Goal: Task Accomplishment & Management: Complete application form

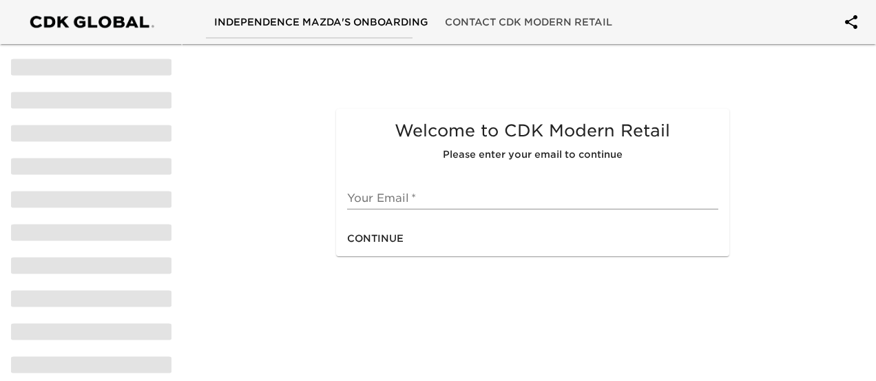
click at [383, 198] on input "text" at bounding box center [532, 198] width 371 height 22
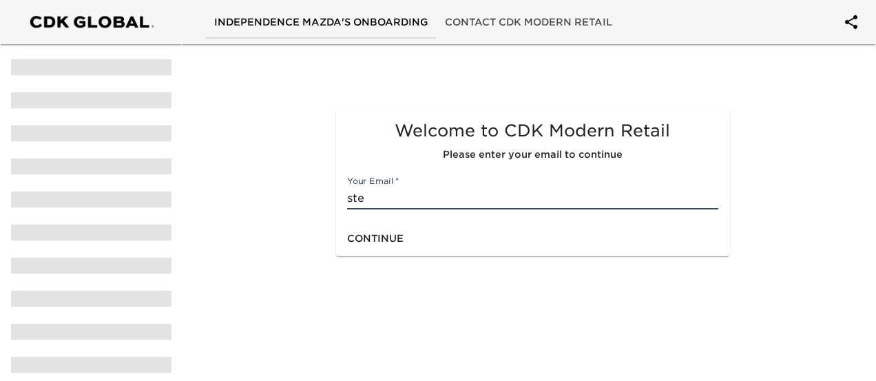
type input "[PERSON_NAME][EMAIL_ADDRESS][PERSON_NAME][DOMAIN_NAME]"
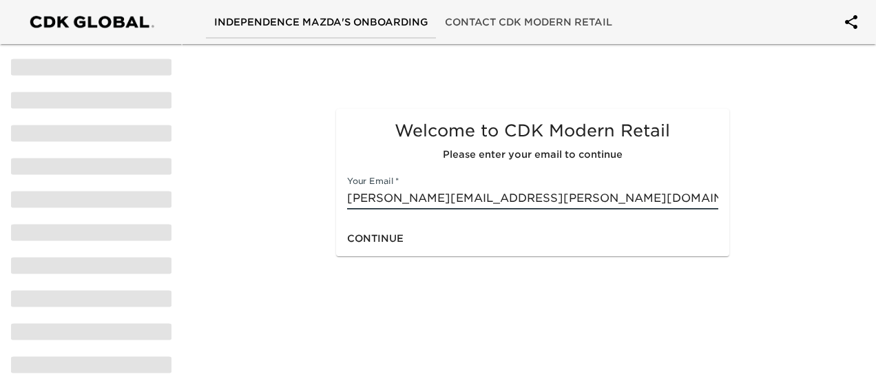
click at [366, 237] on span "Continue" at bounding box center [375, 238] width 56 height 17
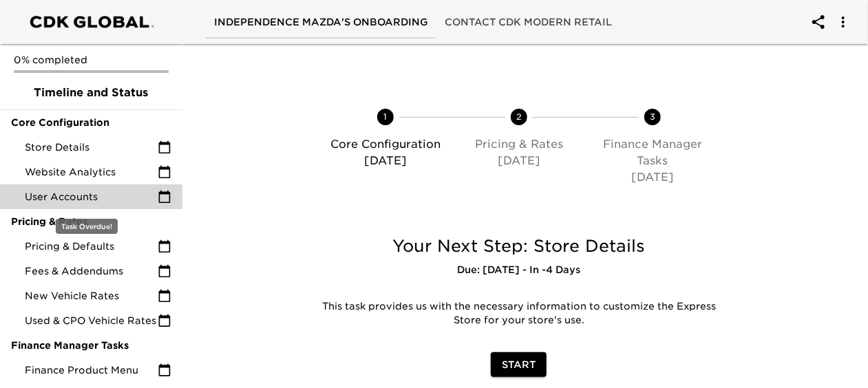
click at [158, 199] on icon at bounding box center [165, 197] width 14 height 14
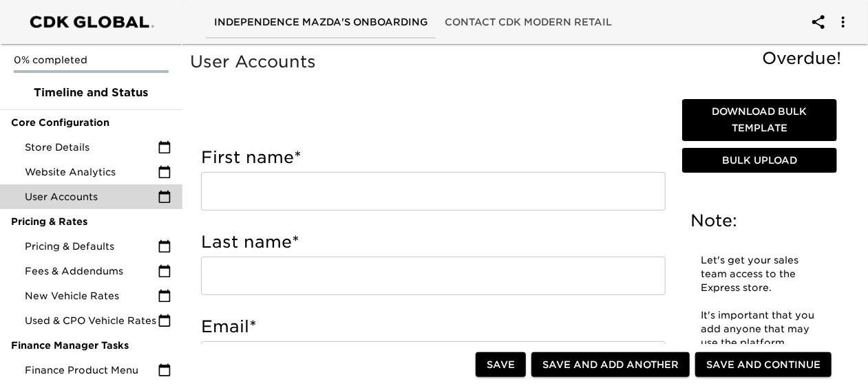
click at [311, 194] on input "text" at bounding box center [433, 191] width 465 height 39
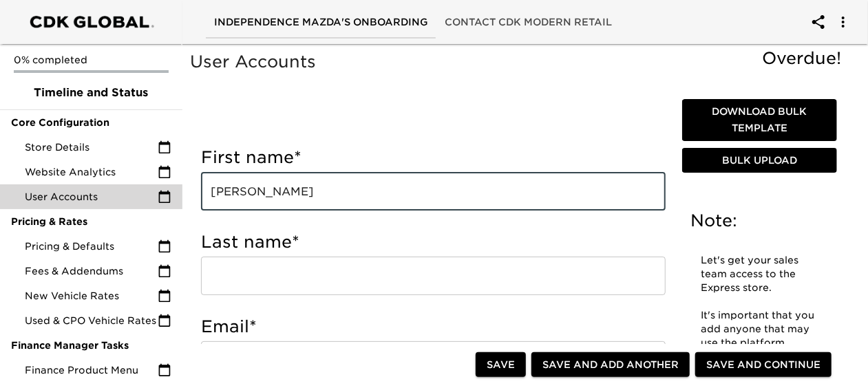
type input "[PERSON_NAME]"
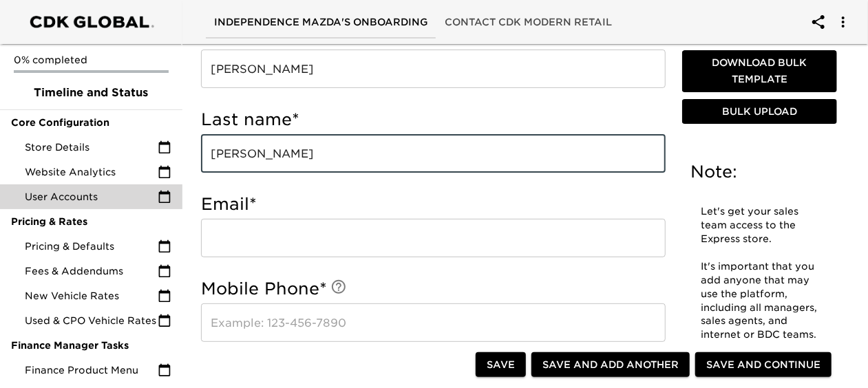
scroll to position [164, 0]
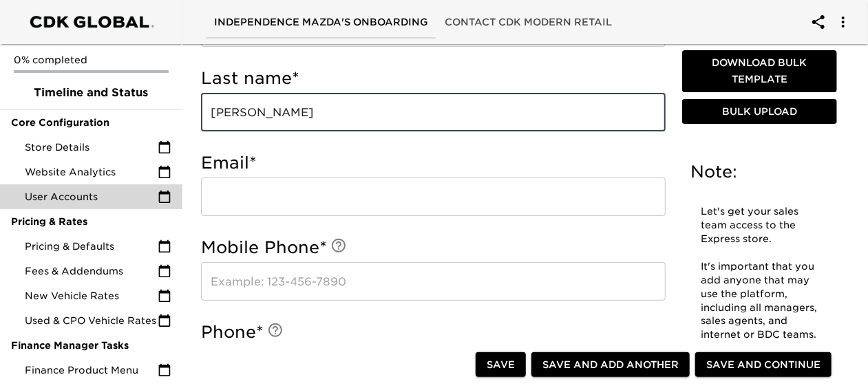
type input "[PERSON_NAME]"
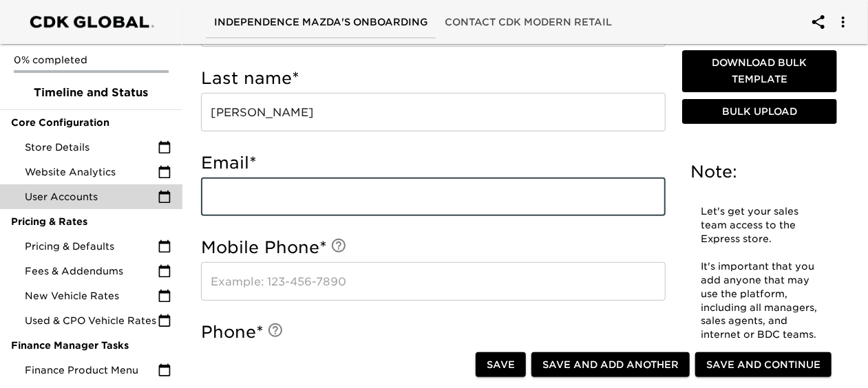
click at [311, 194] on input "email" at bounding box center [433, 197] width 465 height 39
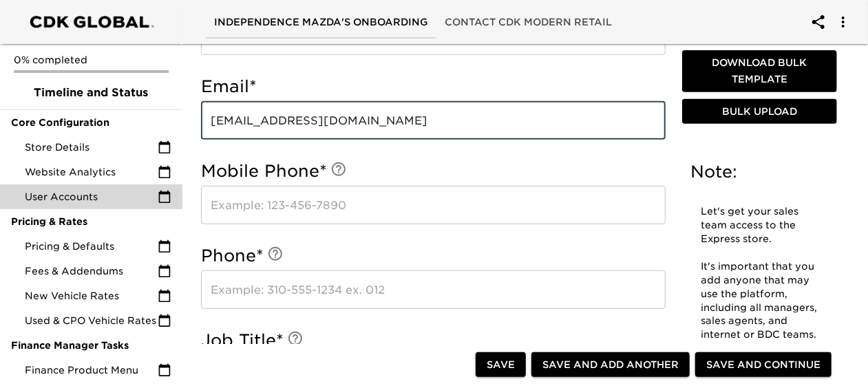
scroll to position [241, 0]
type input "[EMAIL_ADDRESS][DOMAIN_NAME]"
click at [358, 201] on input "text" at bounding box center [433, 204] width 465 height 39
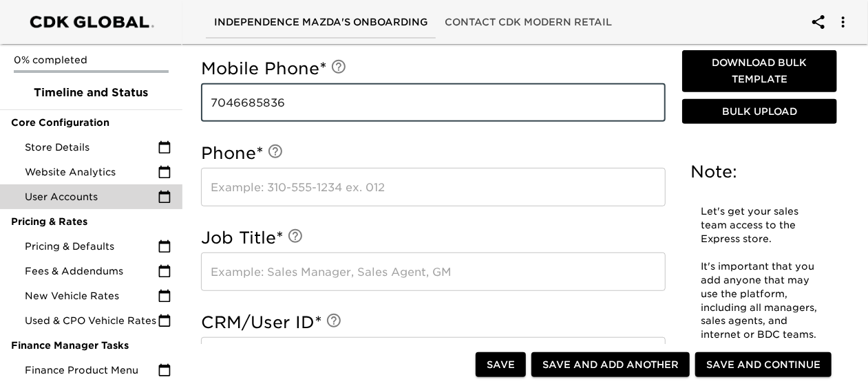
scroll to position [344, 0]
type input "7046685836"
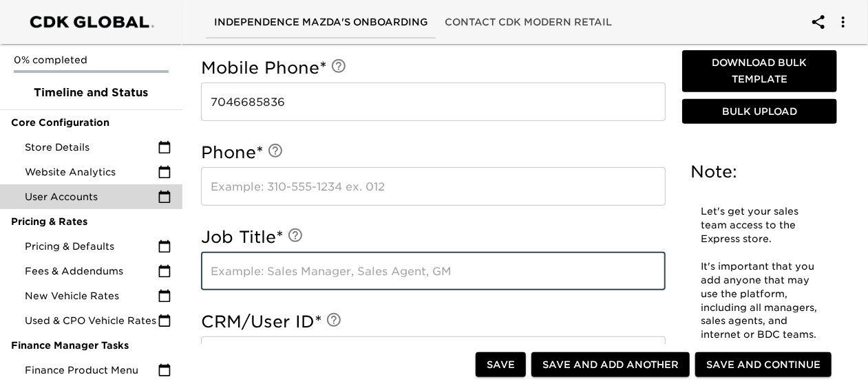
click at [358, 269] on input "text" at bounding box center [433, 271] width 465 height 39
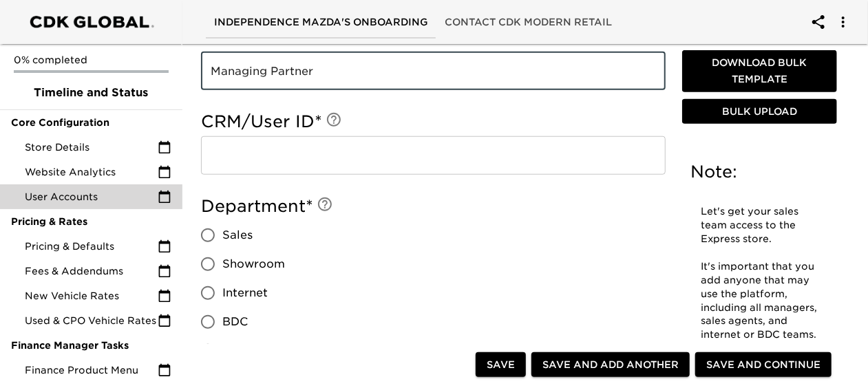
scroll to position [545, 0]
type input "Managing Partner"
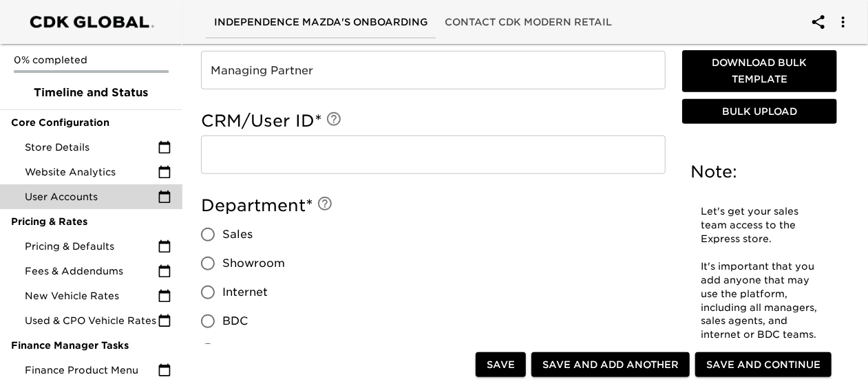
click at [358, 269] on div "Department * Sales Showroom Internet BDC F&I Leadership" at bounding box center [433, 294] width 465 height 199
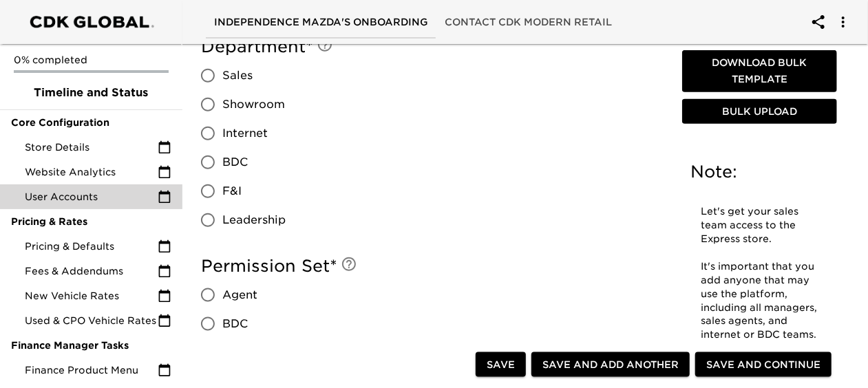
scroll to position [712, 0]
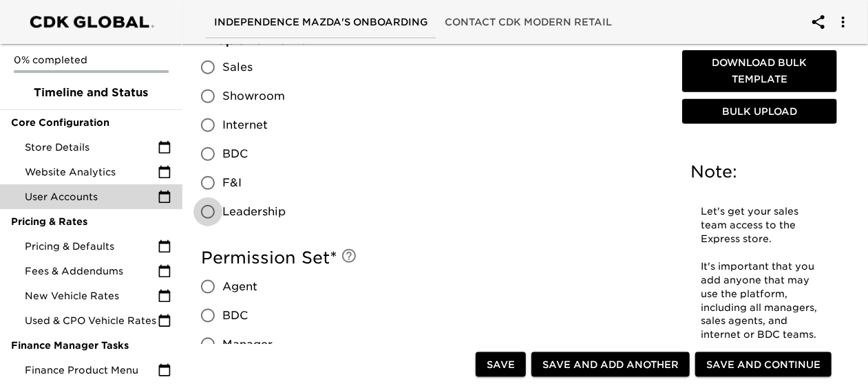
click at [209, 214] on input "Leadership" at bounding box center [208, 212] width 29 height 29
radio input "true"
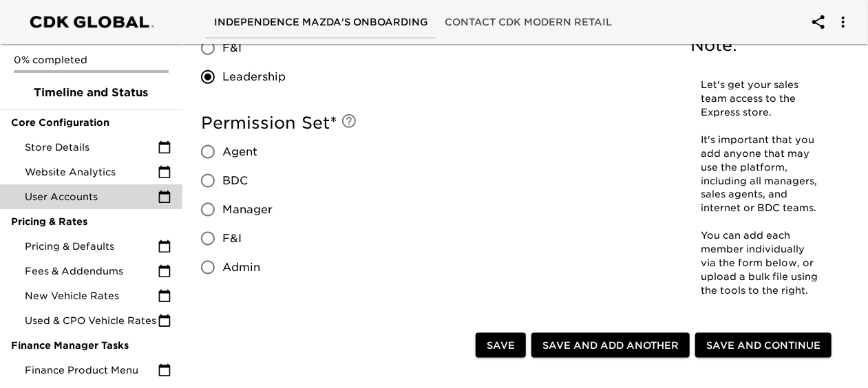
scroll to position [848, 0]
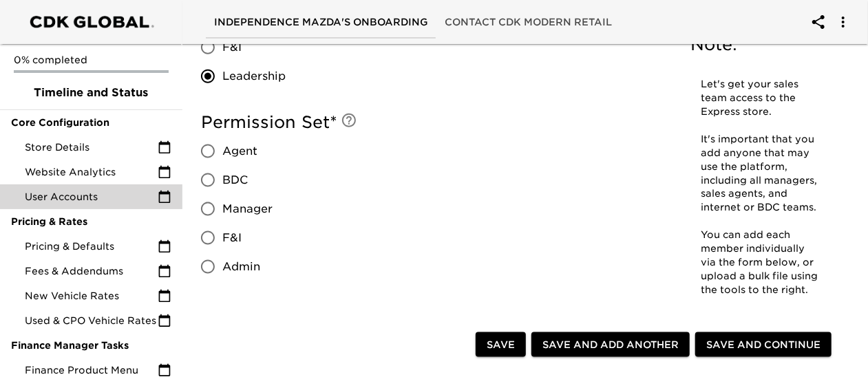
click at [207, 270] on input "Admin" at bounding box center [208, 267] width 29 height 29
radio input "true"
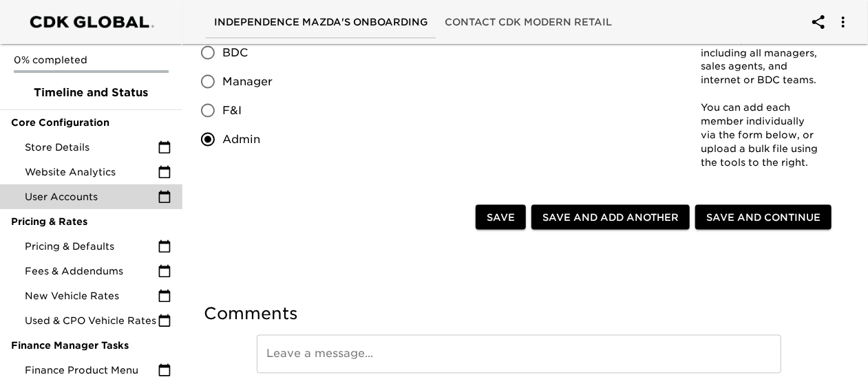
scroll to position [1025, 0]
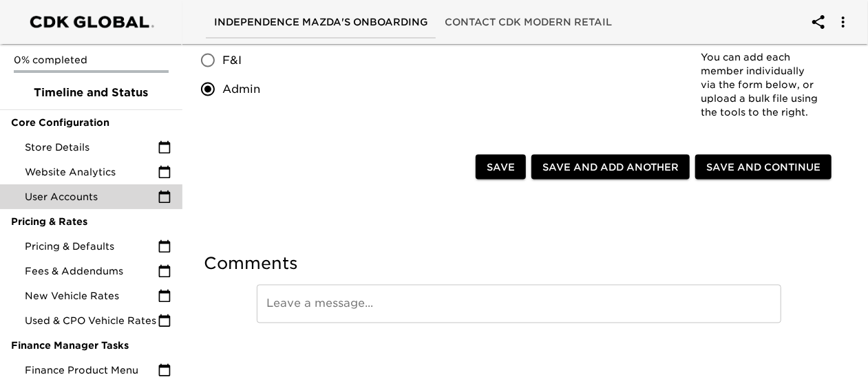
click at [497, 170] on span "Save" at bounding box center [501, 167] width 28 height 17
radio input "true"
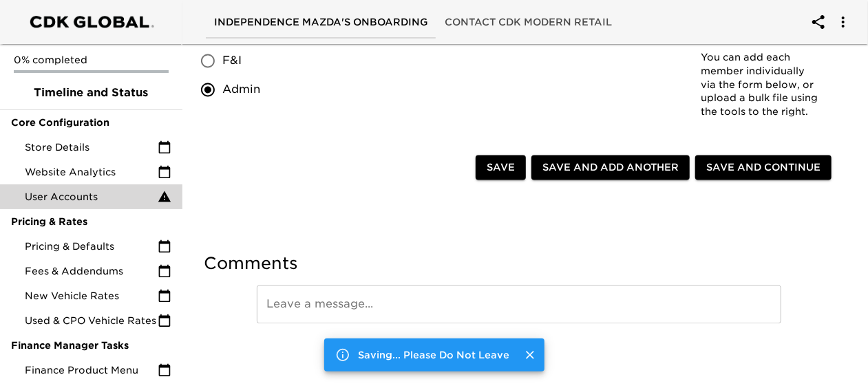
radio input "false"
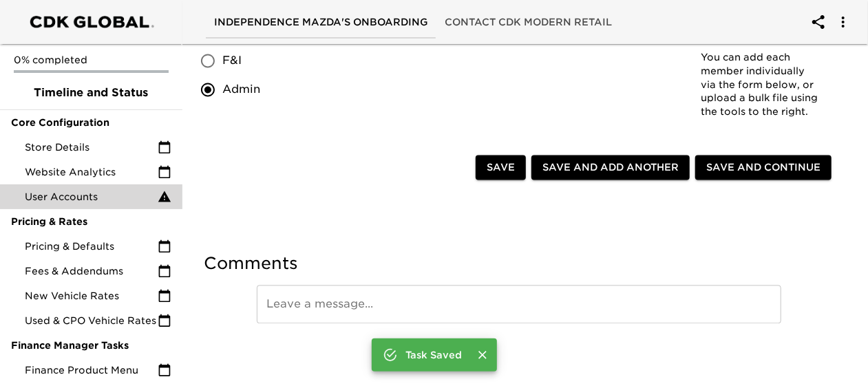
type input "[PERSON_NAME]"
type input "[EMAIL_ADDRESS][DOMAIN_NAME]"
type input "7046685836"
type input "Managing Partner"
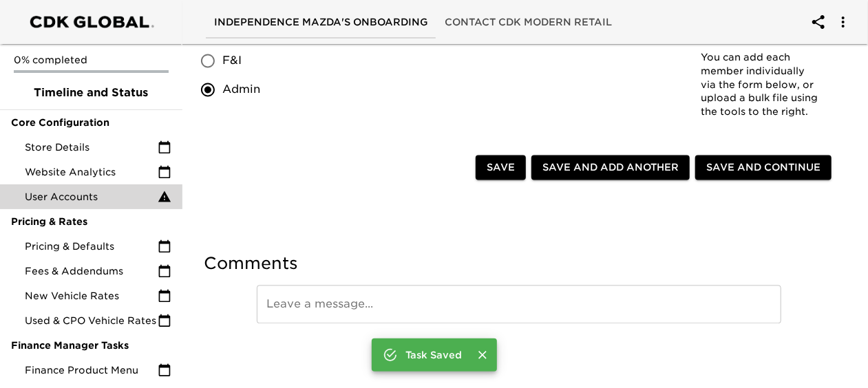
radio input "true"
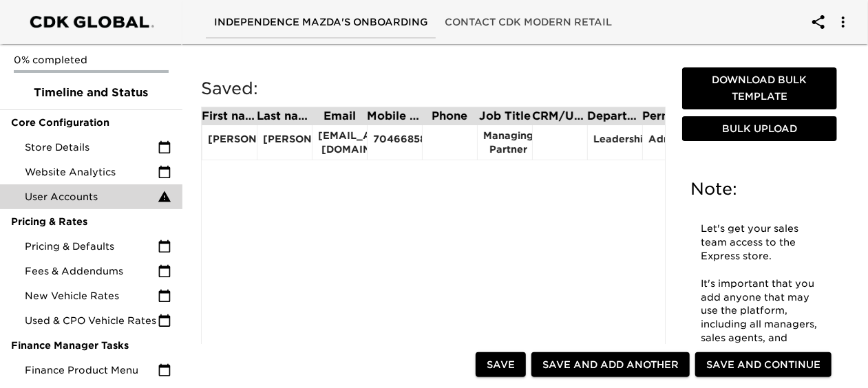
scroll to position [0, 0]
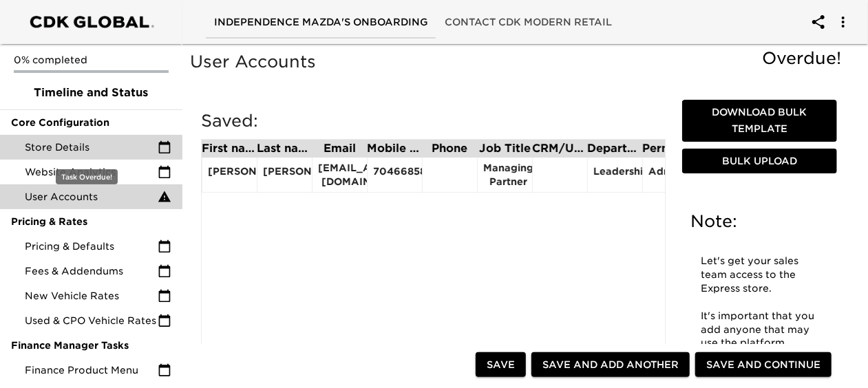
click at [63, 149] on span "Store Details" at bounding box center [91, 147] width 133 height 14
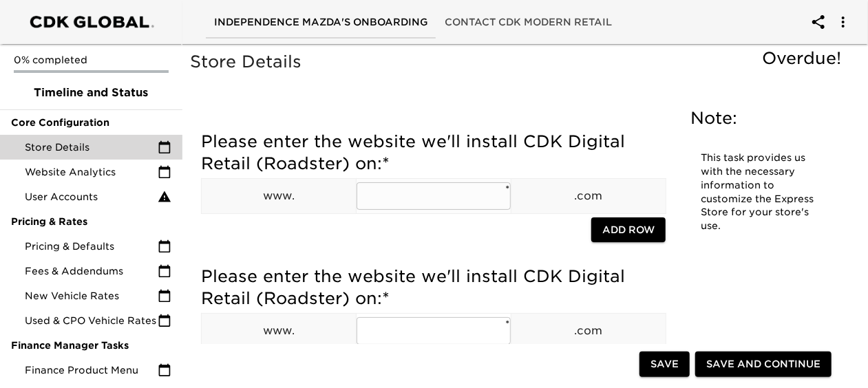
click at [372, 197] on input "text" at bounding box center [434, 196] width 154 height 28
paste input "[URL][DOMAIN_NAME]"
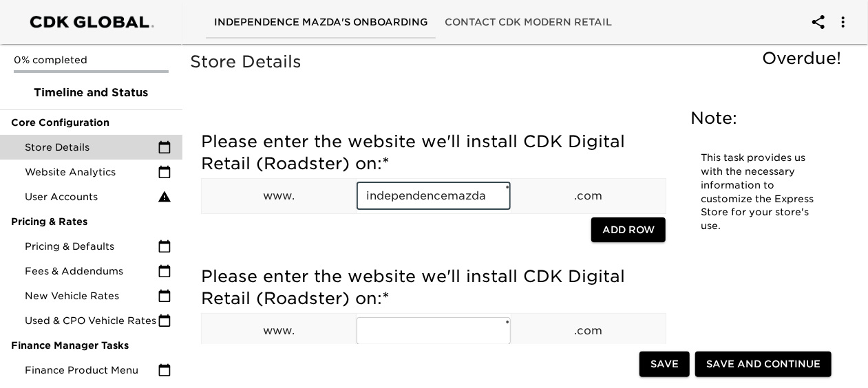
type input "independencemazda"
click at [358, 249] on div "Please enter the website we'll install CDK Digital Retail (Roadster) on: * www.…" at bounding box center [433, 191] width 465 height 135
click at [629, 230] on span "Add Row" at bounding box center [629, 230] width 52 height 17
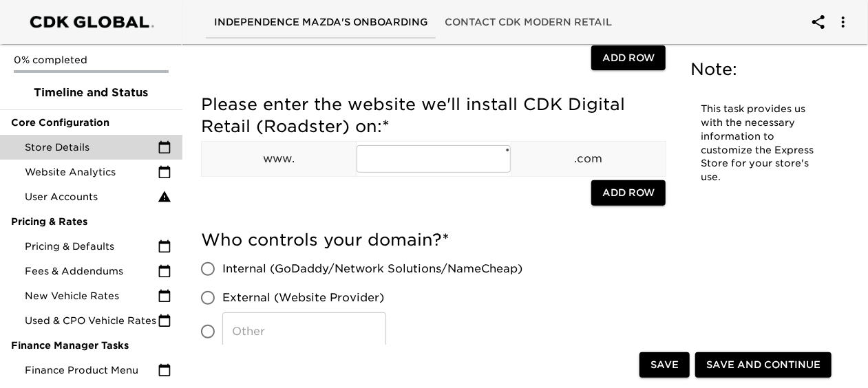
scroll to position [333, 0]
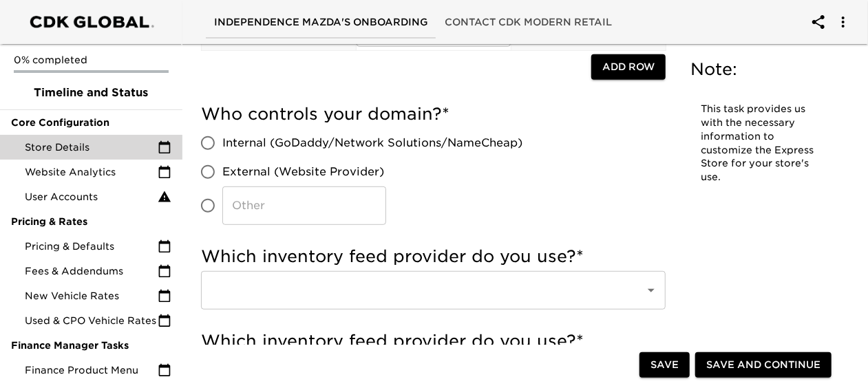
click at [637, 289] on div at bounding box center [642, 290] width 36 height 19
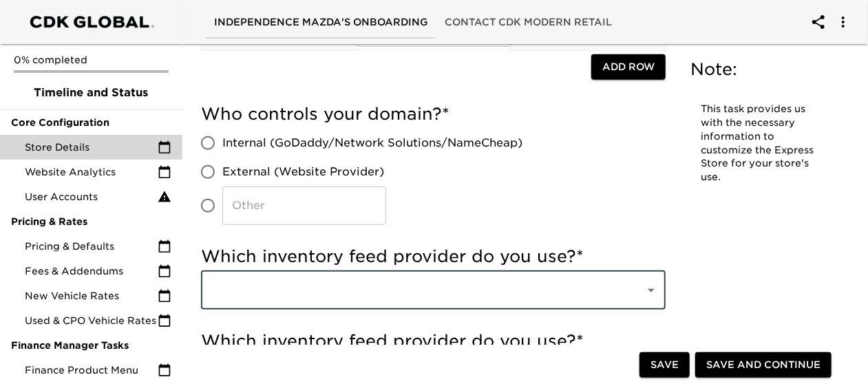
click at [660, 295] on div "​" at bounding box center [433, 290] width 465 height 39
click at [649, 293] on icon "Open" at bounding box center [651, 290] width 17 height 17
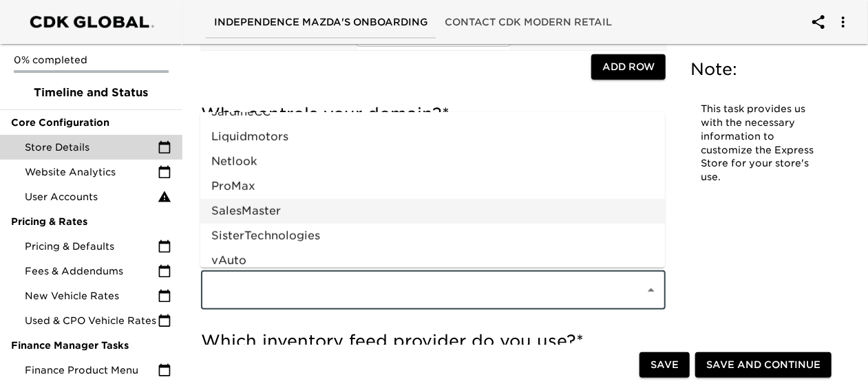
scroll to position [773, 0]
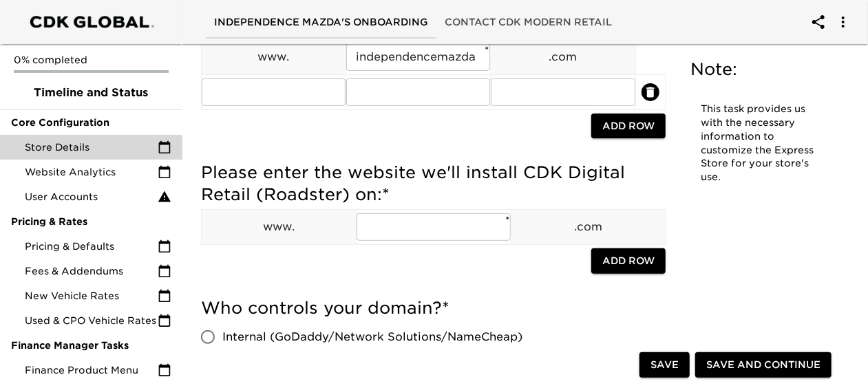
scroll to position [0, 0]
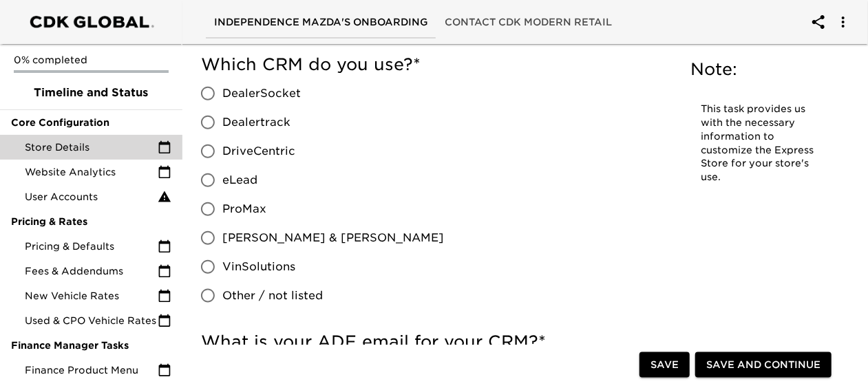
scroll to position [697, 0]
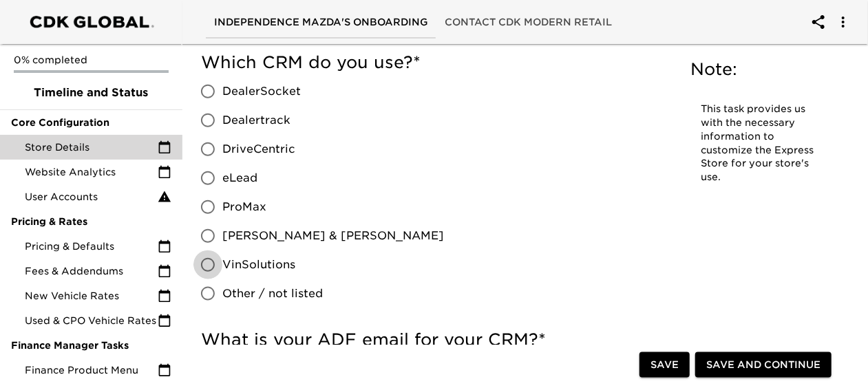
click at [216, 263] on input "VinSolutions" at bounding box center [208, 265] width 29 height 29
radio input "true"
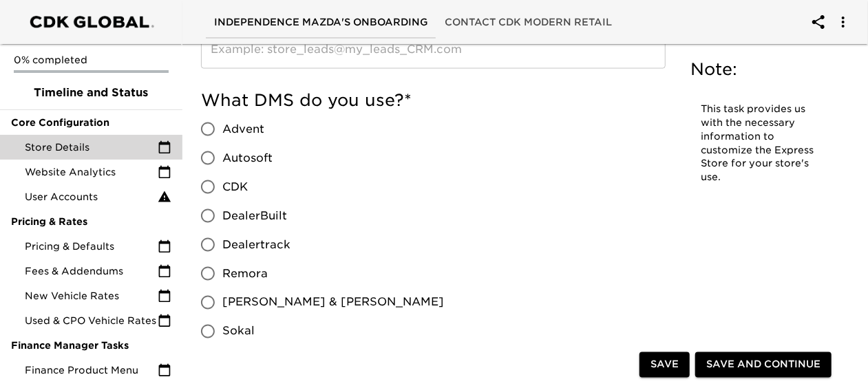
scroll to position [1046, 0]
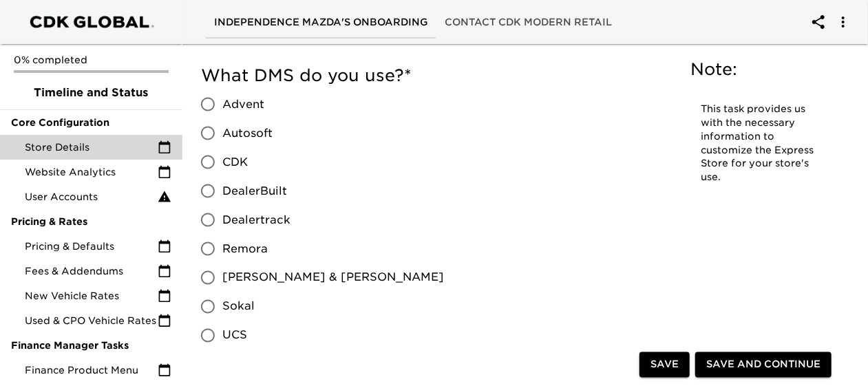
click at [218, 225] on input "Dealertrack" at bounding box center [208, 220] width 29 height 29
radio input "true"
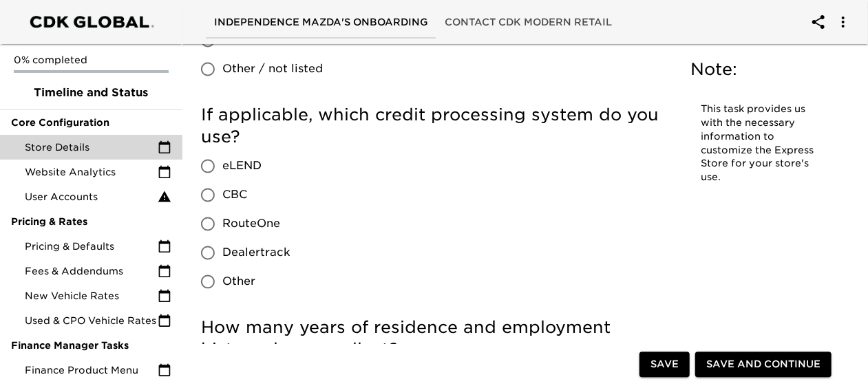
scroll to position [1342, 0]
click at [207, 222] on input "RouteOne" at bounding box center [208, 224] width 29 height 29
radio input "true"
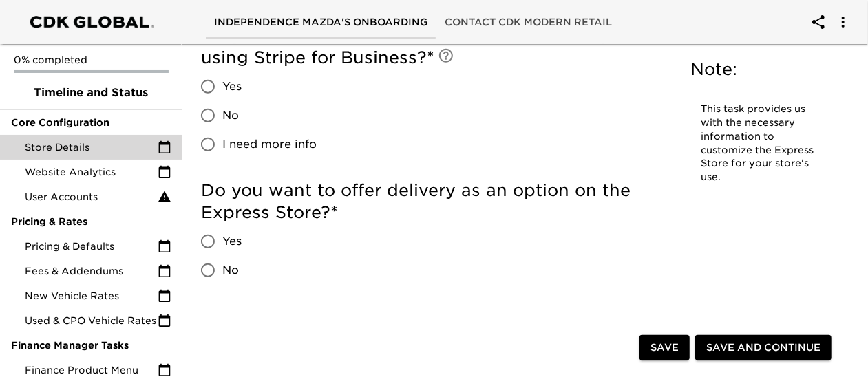
scroll to position [2958, 0]
click at [207, 269] on input "No" at bounding box center [208, 269] width 29 height 29
radio input "true"
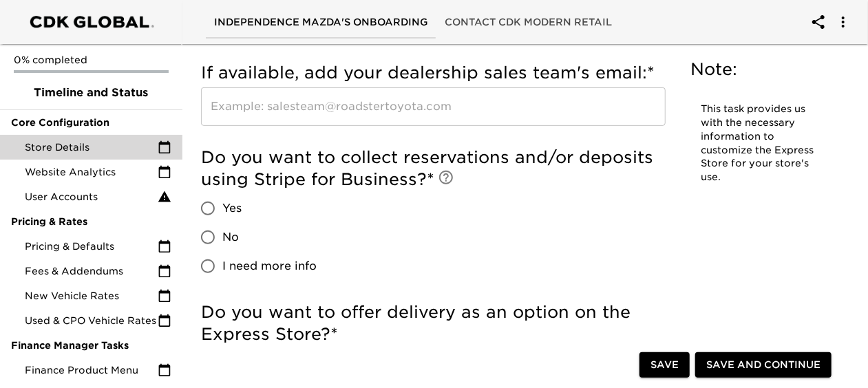
scroll to position [2827, 0]
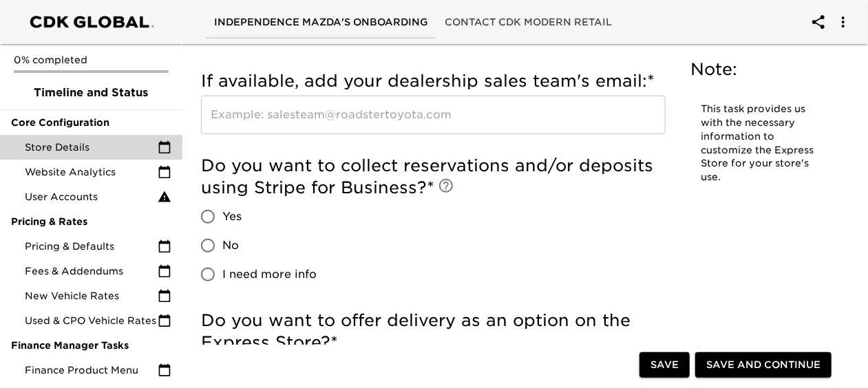
click at [212, 242] on input "No" at bounding box center [208, 245] width 29 height 29
radio input "true"
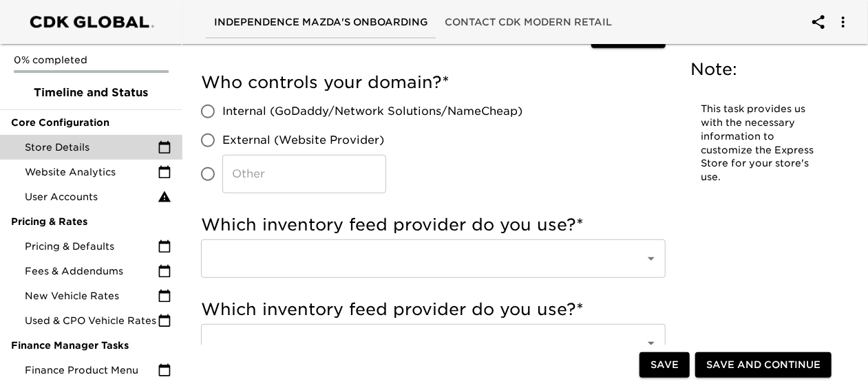
scroll to position [375, 0]
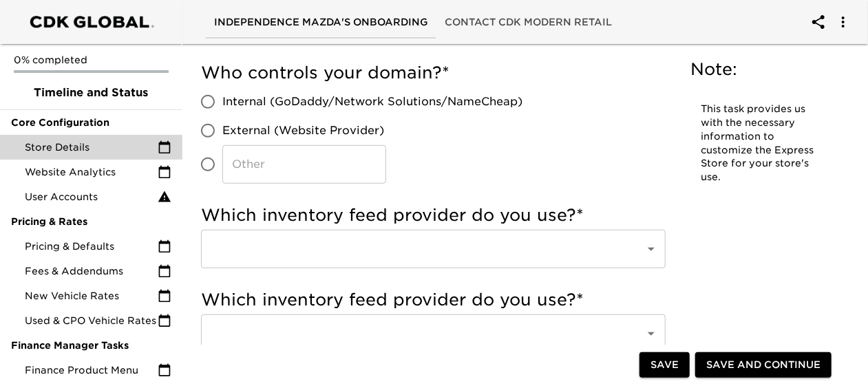
click at [203, 131] on input "External (Website Provider)" at bounding box center [208, 130] width 29 height 29
radio input "true"
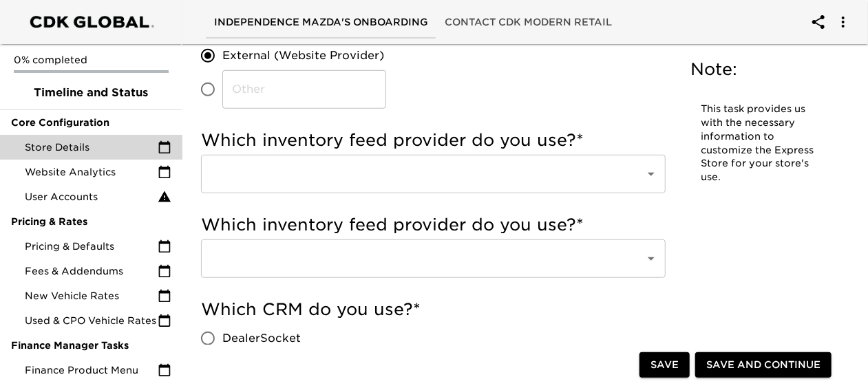
scroll to position [451, 0]
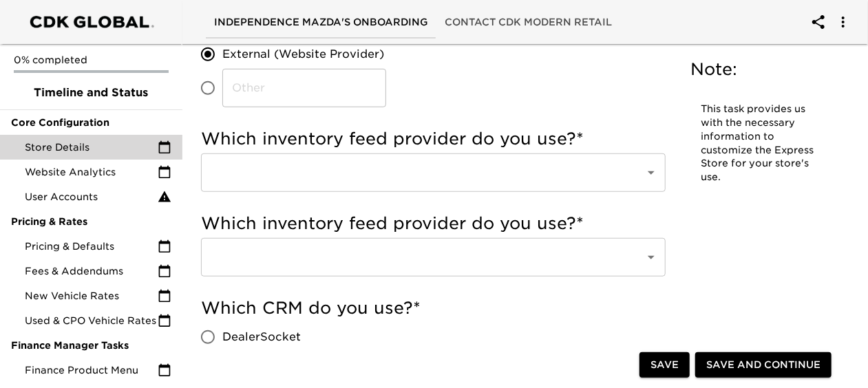
click at [651, 174] on icon "Open" at bounding box center [651, 173] width 17 height 17
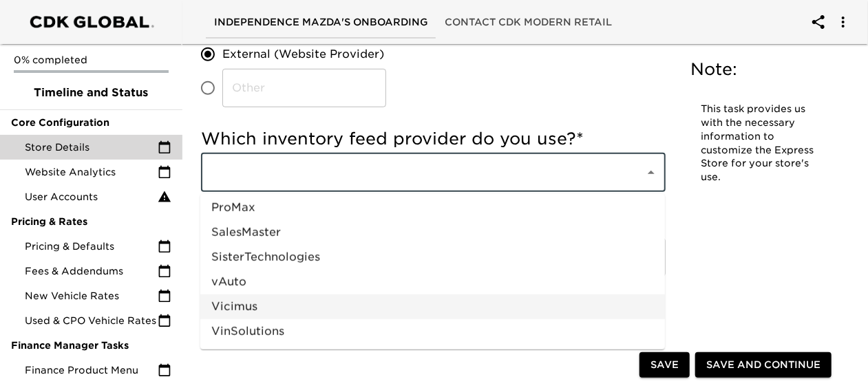
scroll to position [773, 0]
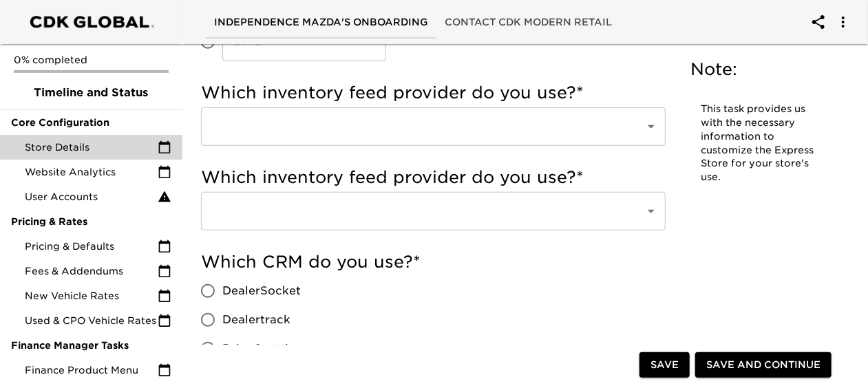
scroll to position [499, 0]
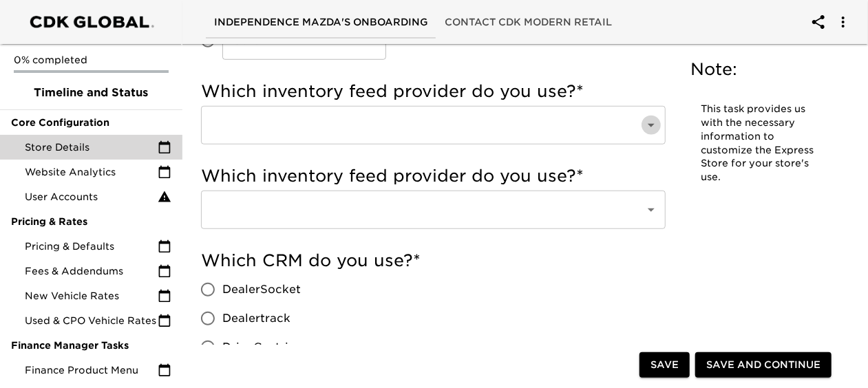
click at [654, 127] on icon "Open" at bounding box center [651, 125] width 17 height 17
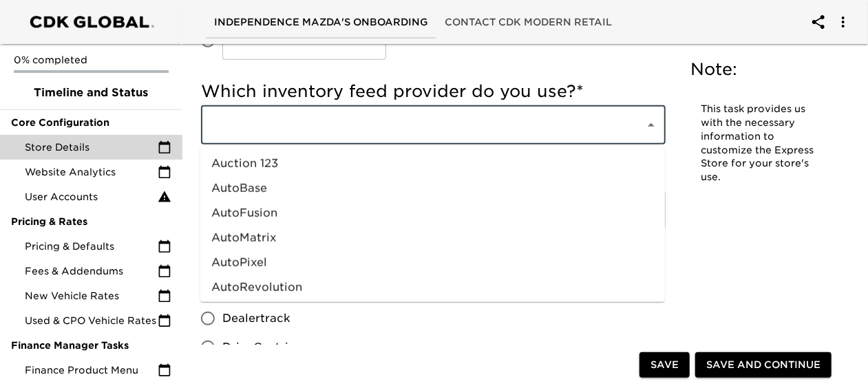
scroll to position [101, 0]
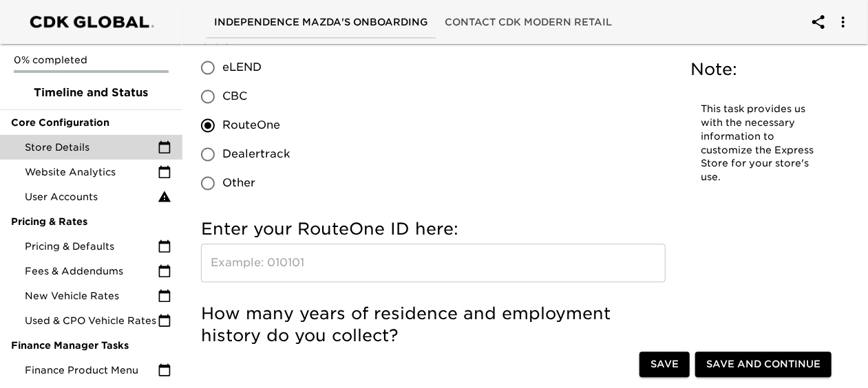
scroll to position [1442, 0]
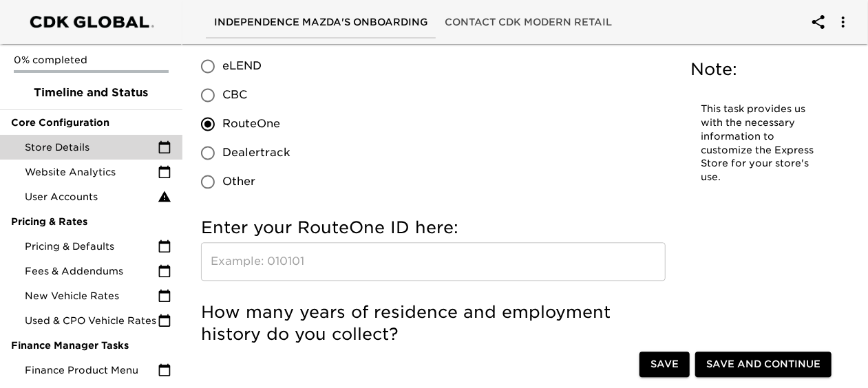
click at [423, 267] on input "text" at bounding box center [433, 261] width 465 height 39
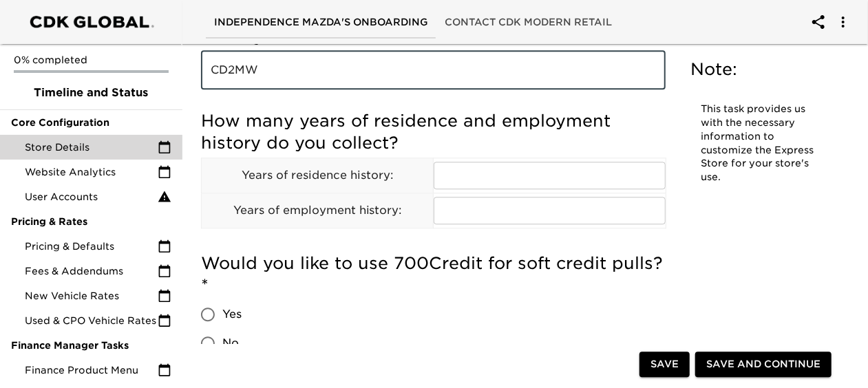
scroll to position [1634, 0]
type input "CD2MW"
click at [479, 171] on input "text" at bounding box center [549, 175] width 231 height 28
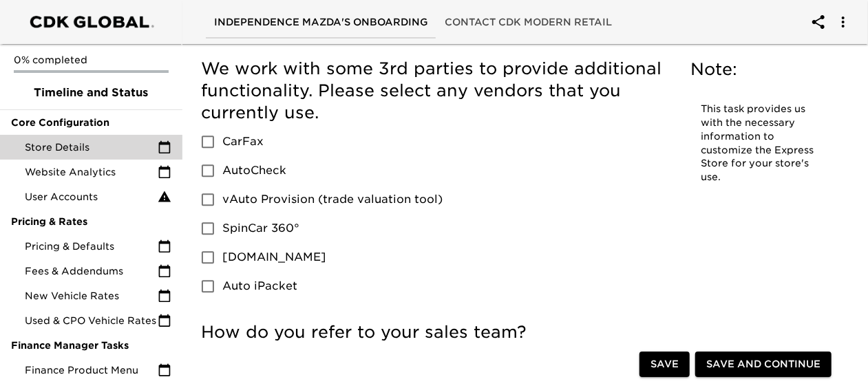
scroll to position [1955, 0]
click at [205, 145] on input "CarFax" at bounding box center [208, 141] width 29 height 29
checkbox input "true"
click at [203, 197] on input "vAuto Provision (trade valuation tool)" at bounding box center [208, 199] width 29 height 29
checkbox input "true"
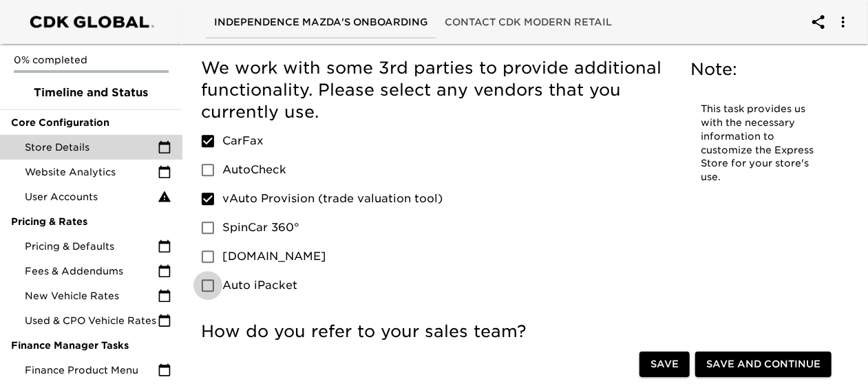
click at [207, 286] on input "Auto iPacket" at bounding box center [208, 285] width 29 height 29
checkbox input "true"
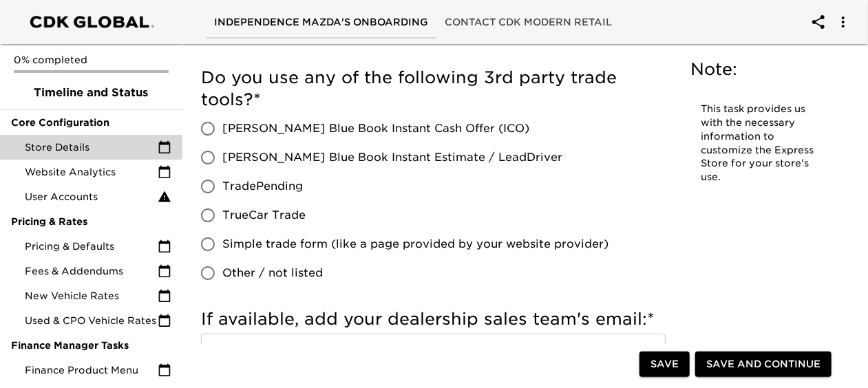
scroll to position [2589, 0]
click at [197, 187] on input "TradePending" at bounding box center [208, 185] width 29 height 29
radio input "true"
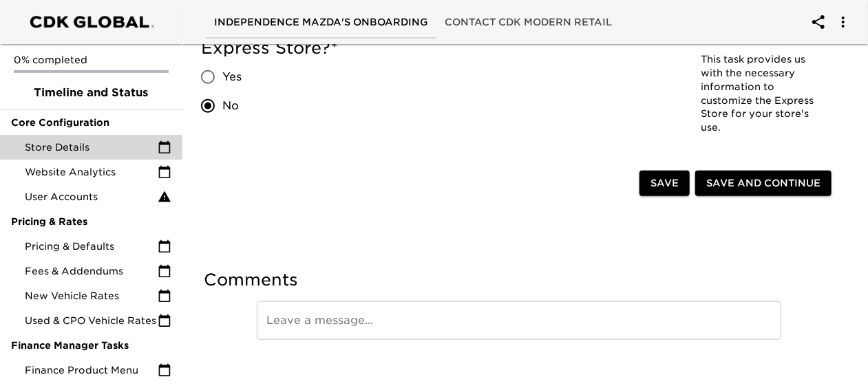
scroll to position [3137, 0]
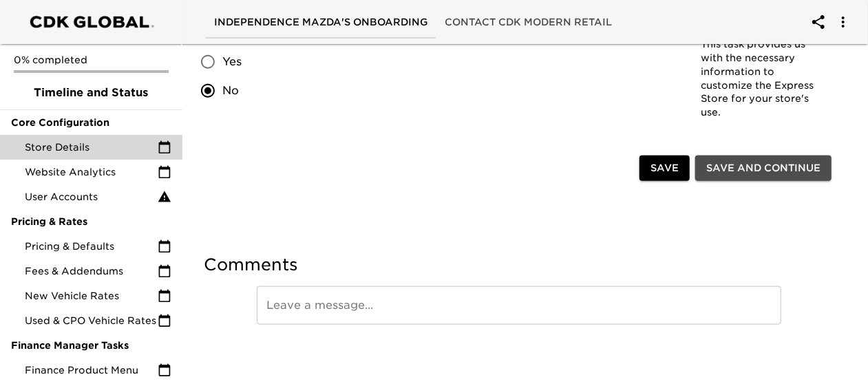
click at [778, 173] on span "Save and Continue" at bounding box center [764, 168] width 114 height 17
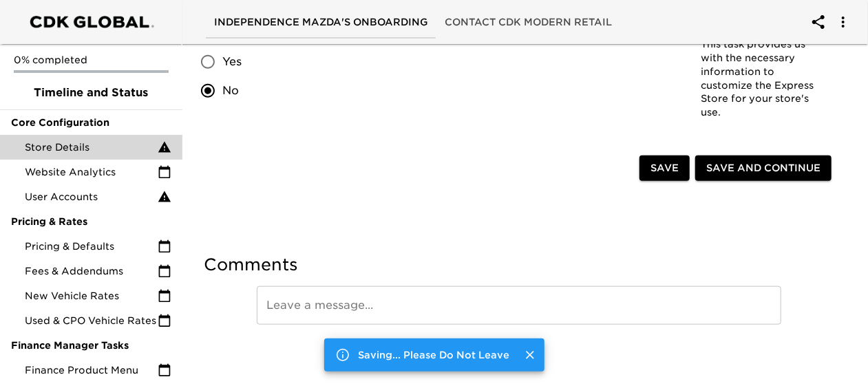
scroll to position [0, 0]
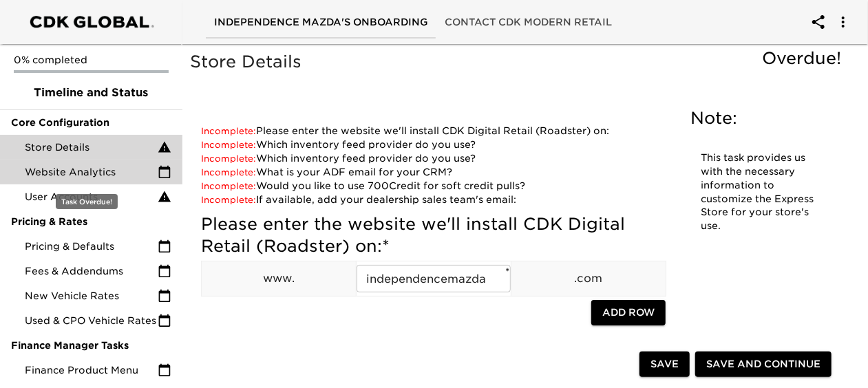
click at [51, 171] on span "Website Analytics" at bounding box center [91, 172] width 133 height 14
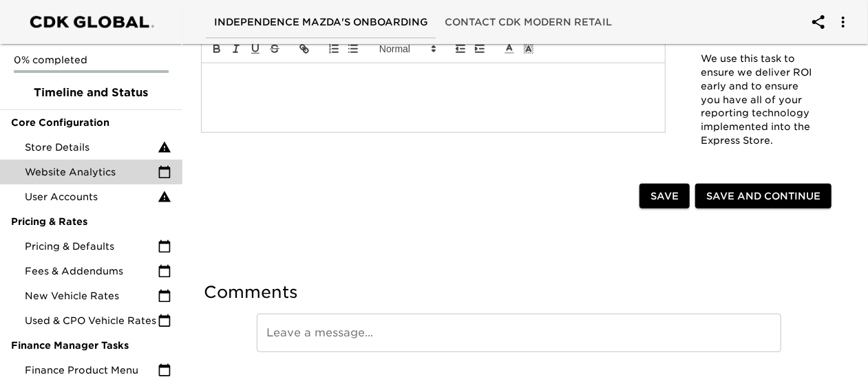
scroll to position [488, 0]
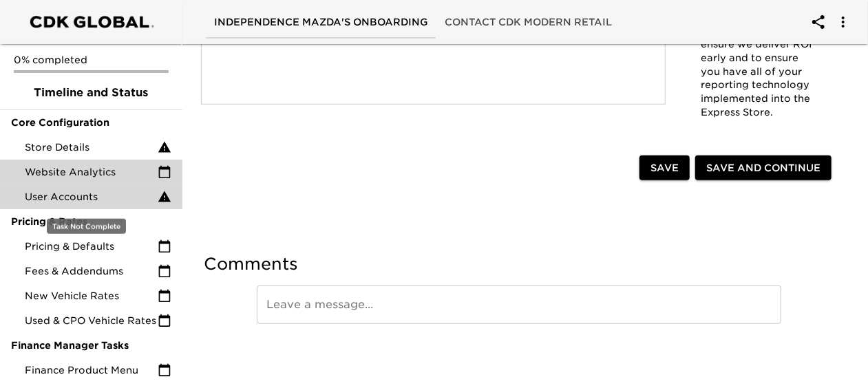
click at [86, 198] on span "User Accounts" at bounding box center [91, 197] width 133 height 14
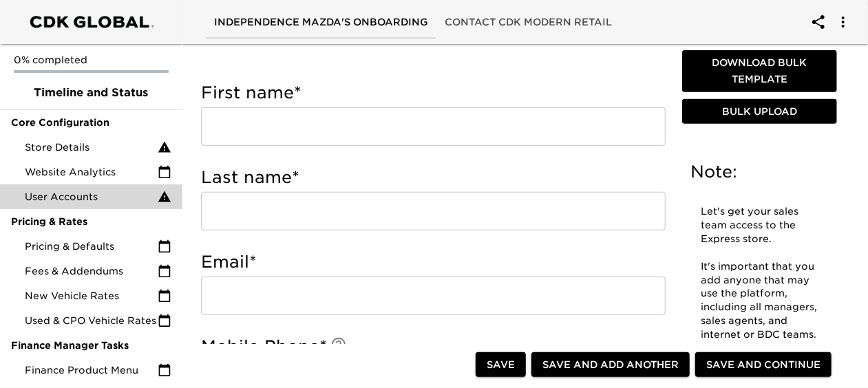
scroll to position [442, 0]
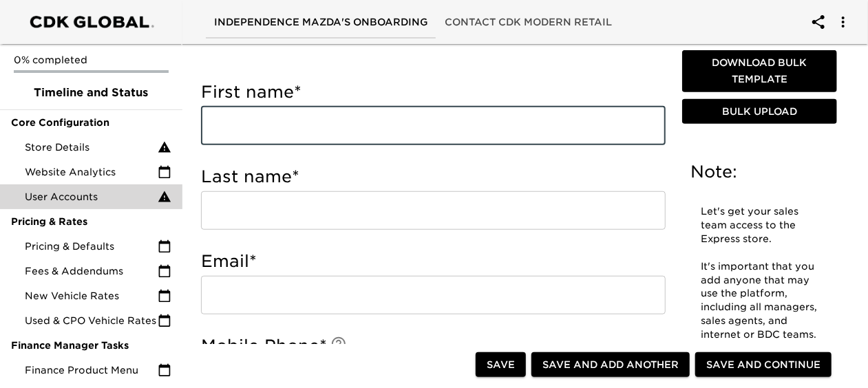
click at [362, 127] on input "text" at bounding box center [433, 126] width 465 height 39
type input "[PERSON_NAME]"
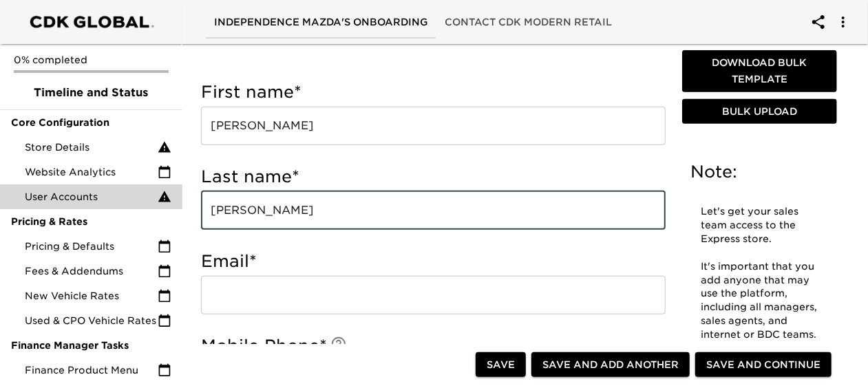
type input "[PERSON_NAME]"
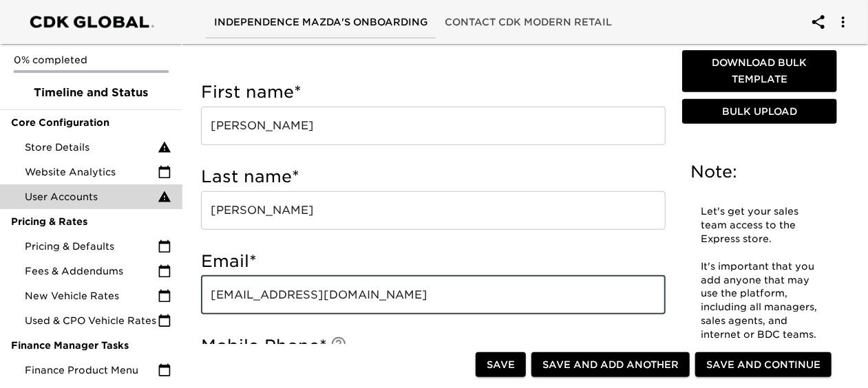
type input "[EMAIL_ADDRESS][DOMAIN_NAME]"
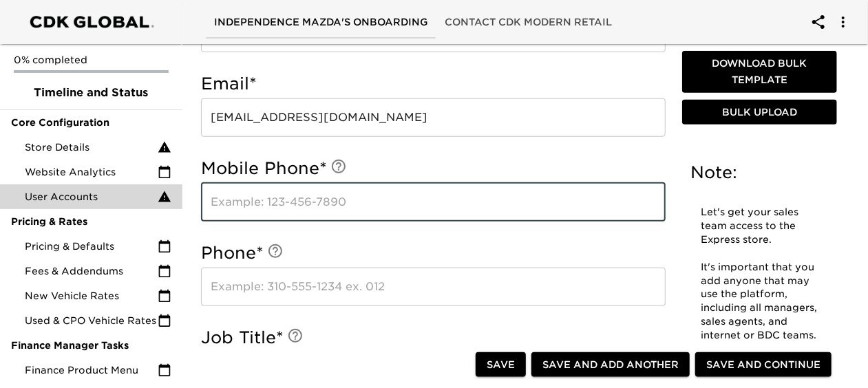
scroll to position [625, 0]
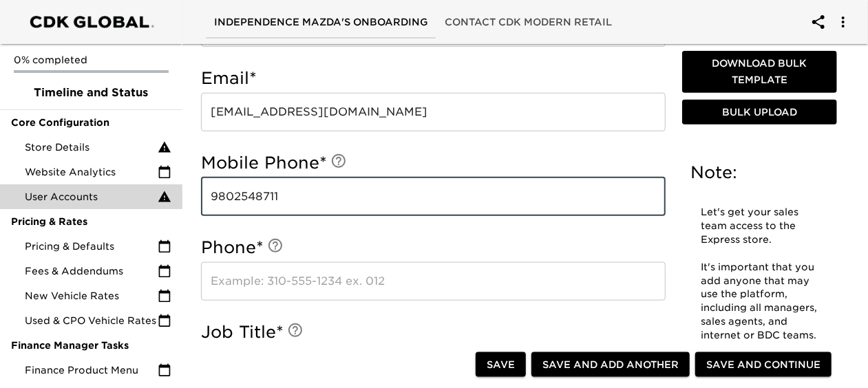
type input "9802548711"
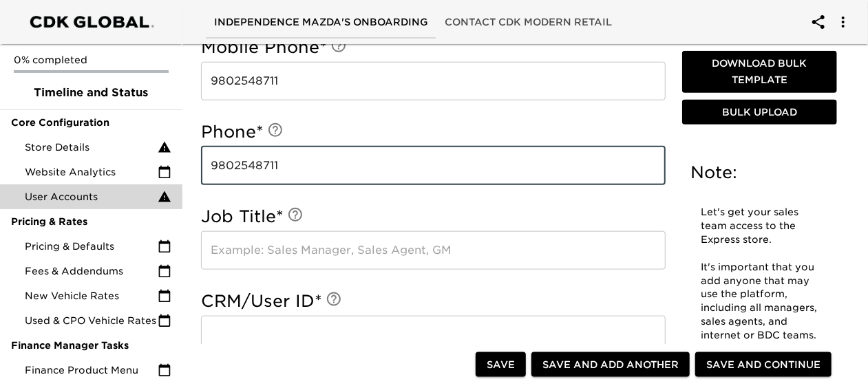
scroll to position [788, 0]
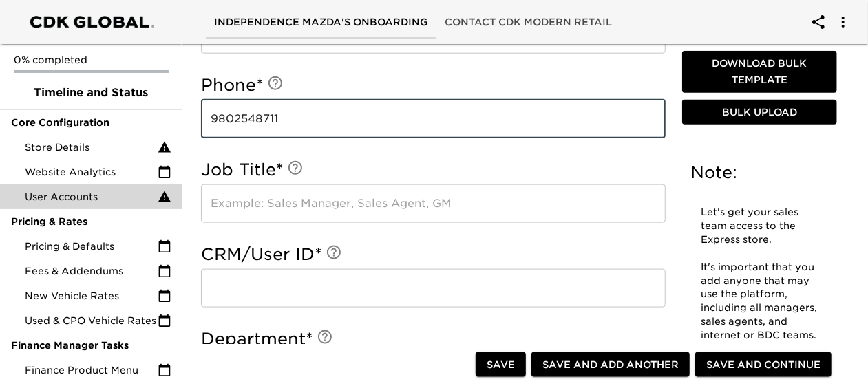
type input "9802548711"
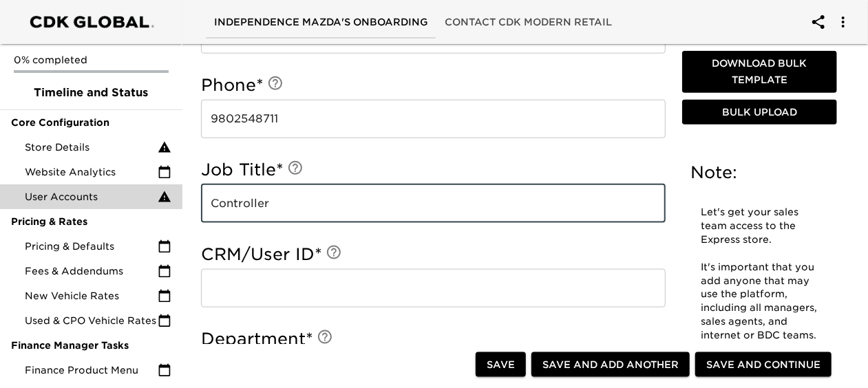
type input "Controller"
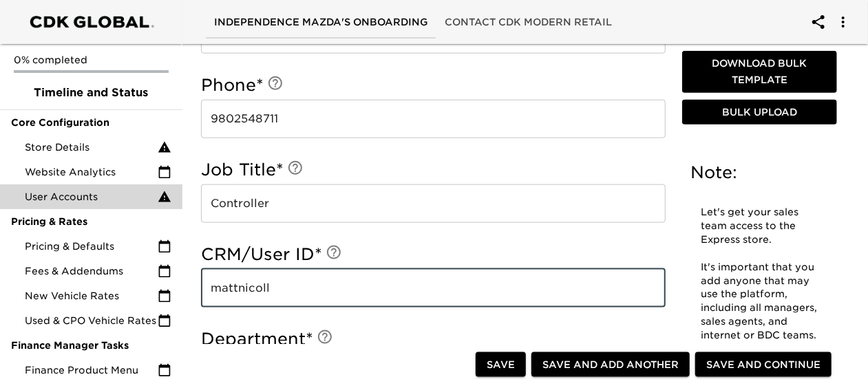
type input "mattnicoll"
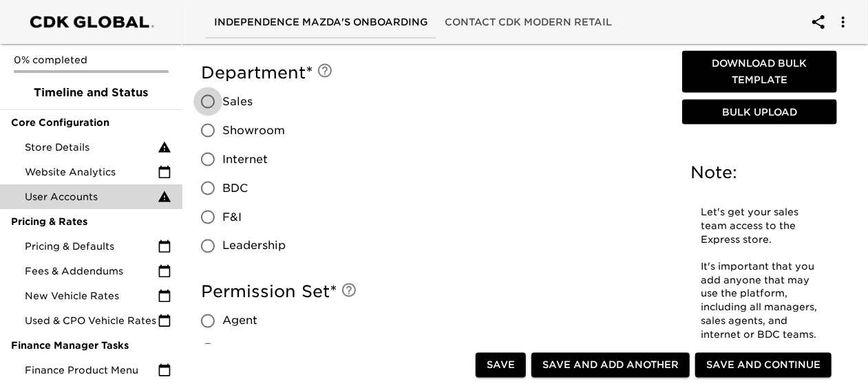
scroll to position [1054, 0]
click at [207, 251] on input "Leadership" at bounding box center [208, 247] width 29 height 29
radio input "true"
click at [207, 251] on input "Leadership" at bounding box center [208, 247] width 29 height 29
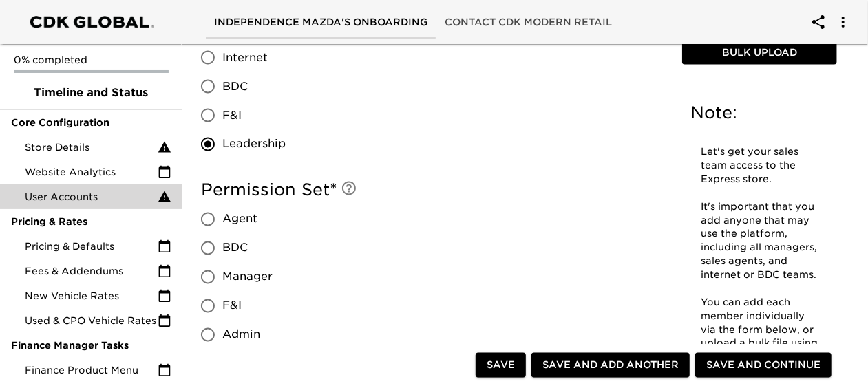
scroll to position [1232, 0]
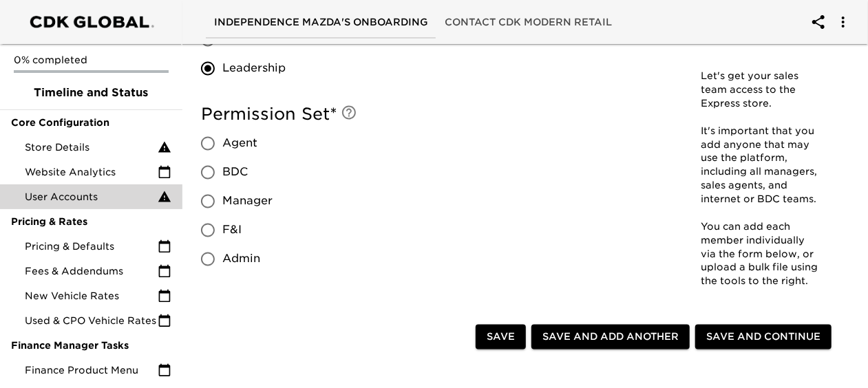
click at [220, 258] on input "Admin" at bounding box center [208, 259] width 29 height 29
radio input "true"
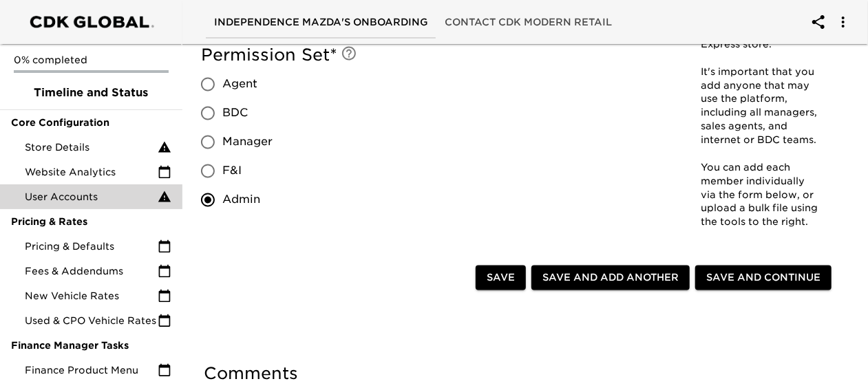
scroll to position [1293, 0]
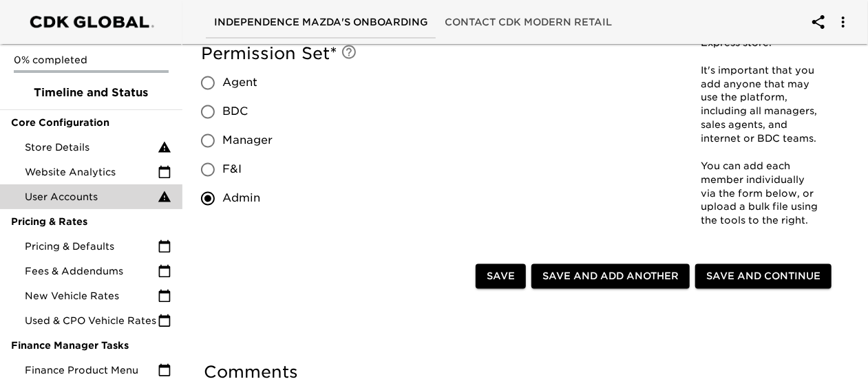
click at [496, 275] on span "Save" at bounding box center [501, 277] width 28 height 17
radio input "true"
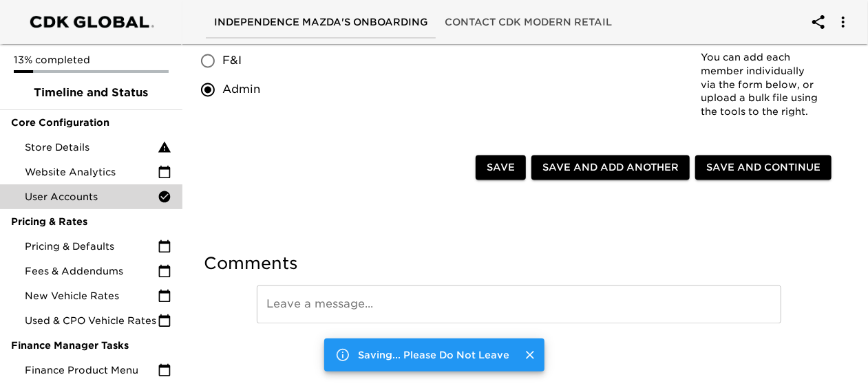
radio input "false"
type input "[PERSON_NAME]"
type input "[EMAIL_ADDRESS][DOMAIN_NAME]"
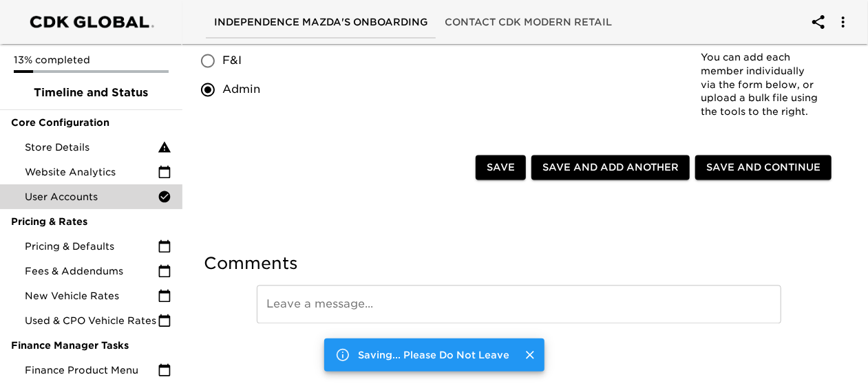
type input "9802548711"
type input "Controller"
type input "mattnicoll"
radio input "true"
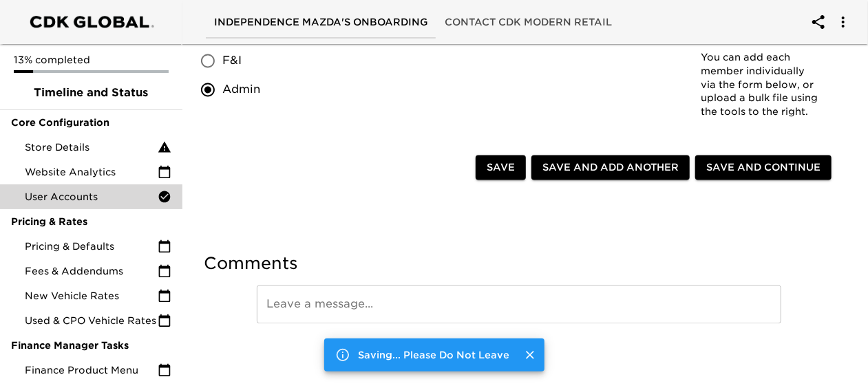
radio input "true"
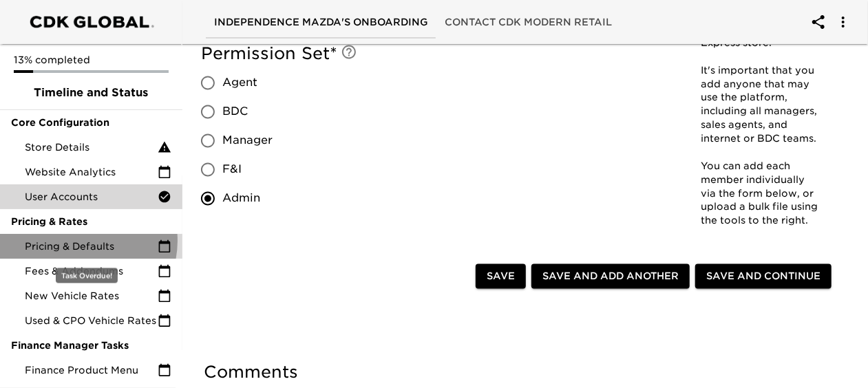
click at [81, 241] on span "Pricing & Defaults" at bounding box center [91, 247] width 133 height 14
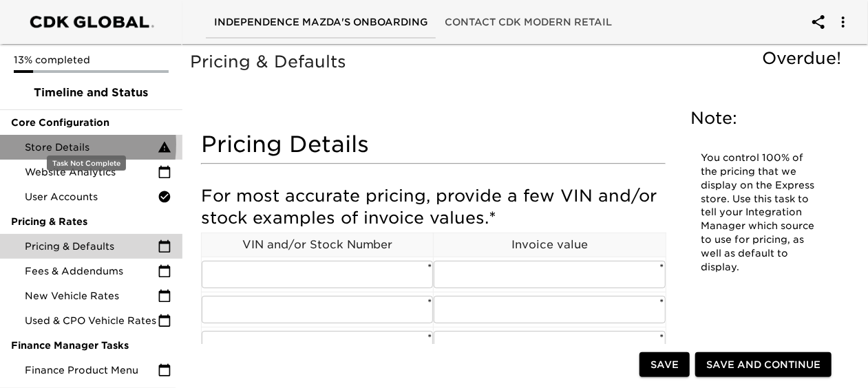
click at [44, 140] on span "Store Details" at bounding box center [91, 147] width 133 height 14
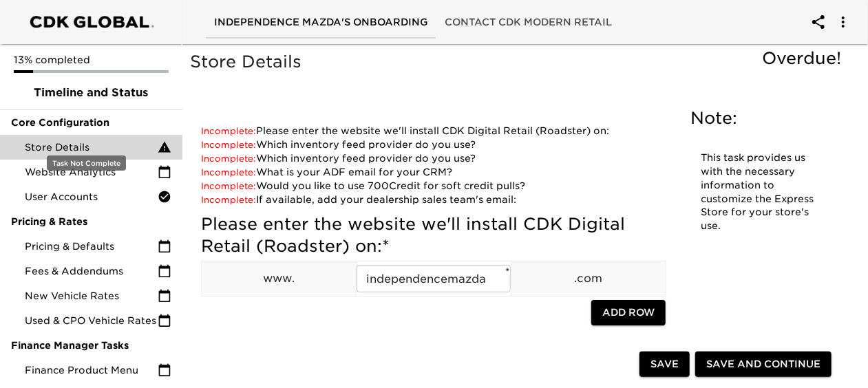
click at [66, 140] on span "Store Details" at bounding box center [91, 147] width 133 height 14
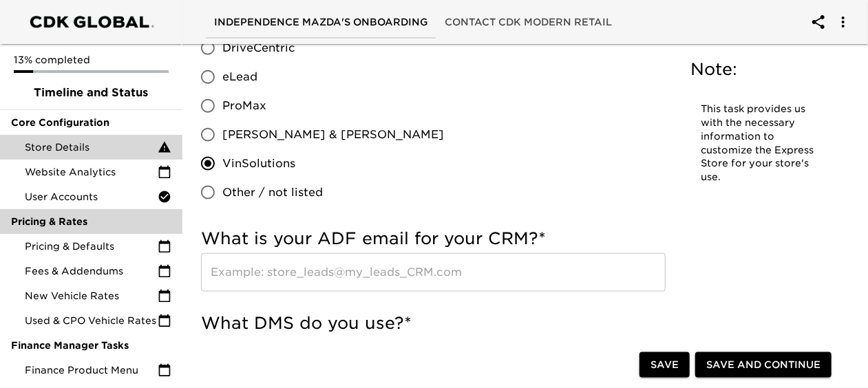
scroll to position [846, 0]
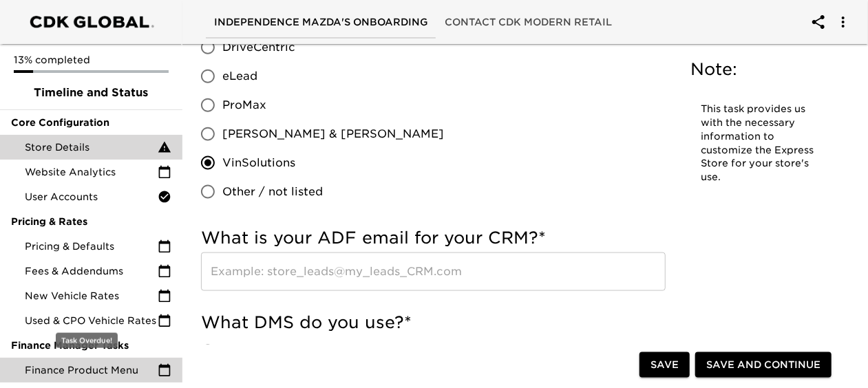
click at [93, 373] on span "Finance Product Menu" at bounding box center [91, 371] width 133 height 14
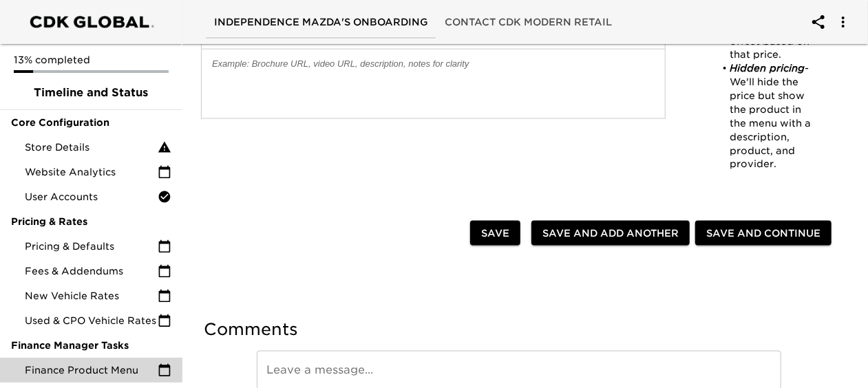
scroll to position [990, 0]
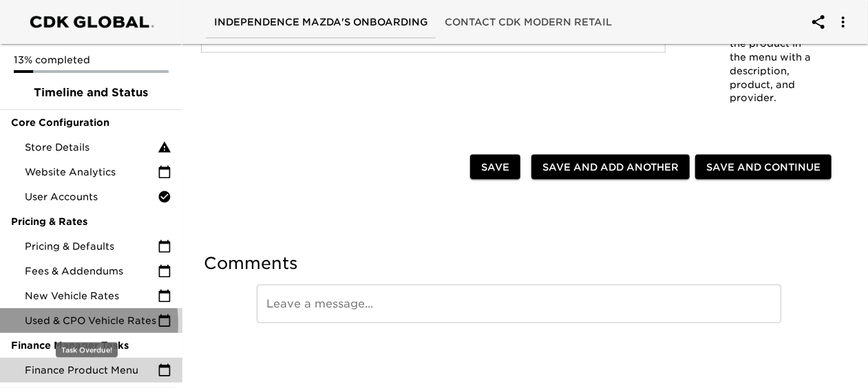
click at [57, 314] on span "Used & CPO Vehicle Rates" at bounding box center [91, 321] width 133 height 14
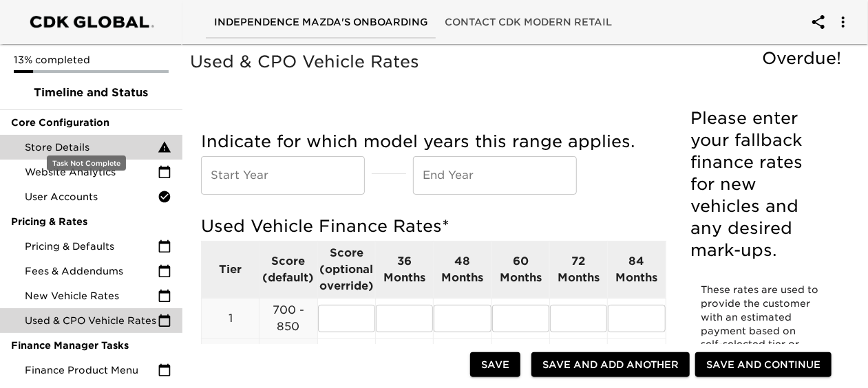
click at [87, 140] on span "Store Details" at bounding box center [91, 147] width 133 height 14
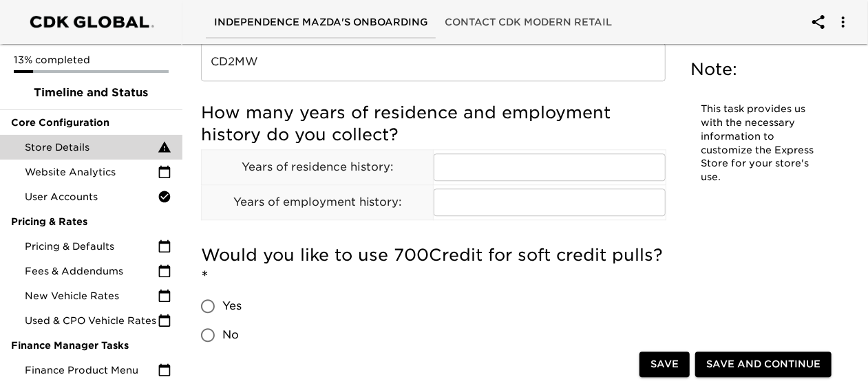
scroll to position [1690, 0]
click at [472, 172] on input "text" at bounding box center [549, 167] width 231 height 28
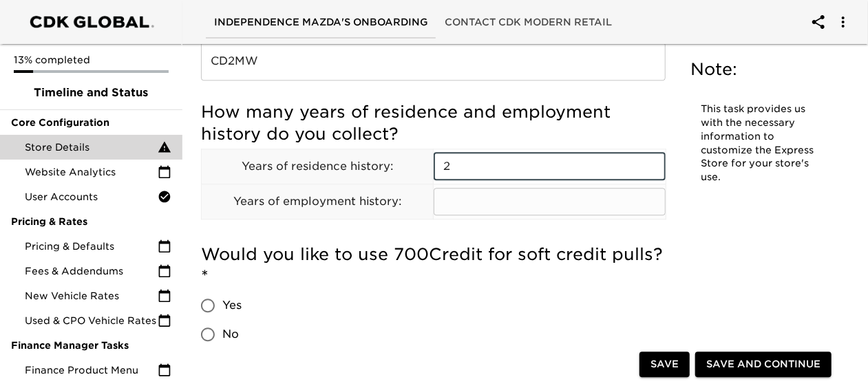
type input "2"
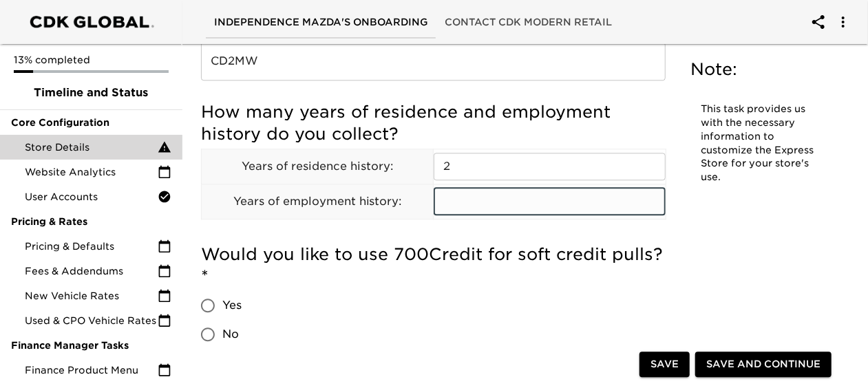
click at [461, 207] on input "text" at bounding box center [549, 202] width 231 height 28
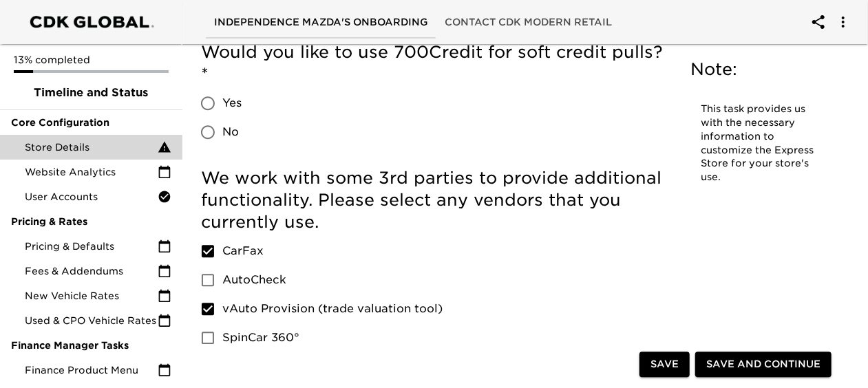
scroll to position [1898, 0]
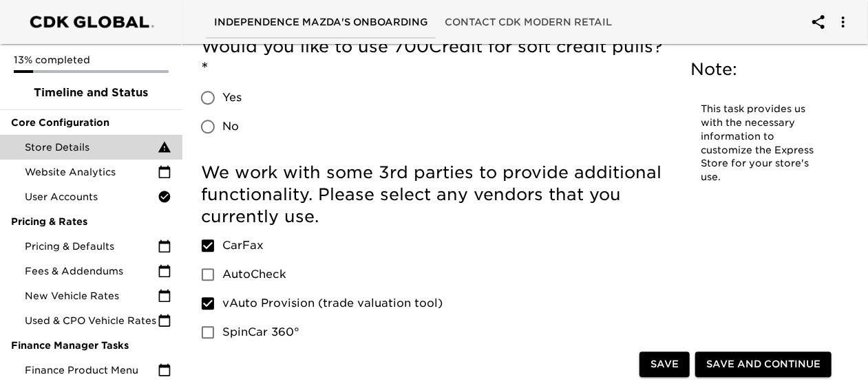
type input "2"
click at [213, 92] on input "Yes" at bounding box center [208, 97] width 29 height 29
radio input "true"
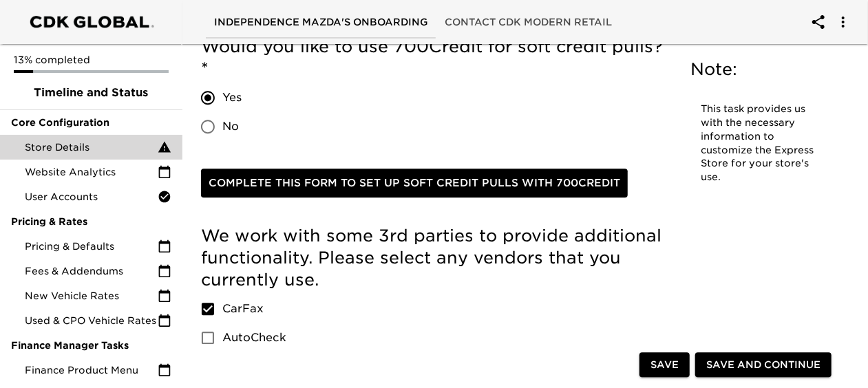
click at [362, 182] on span "Complete this form to set up soft credit pulls with 700Credit" at bounding box center [415, 183] width 412 height 18
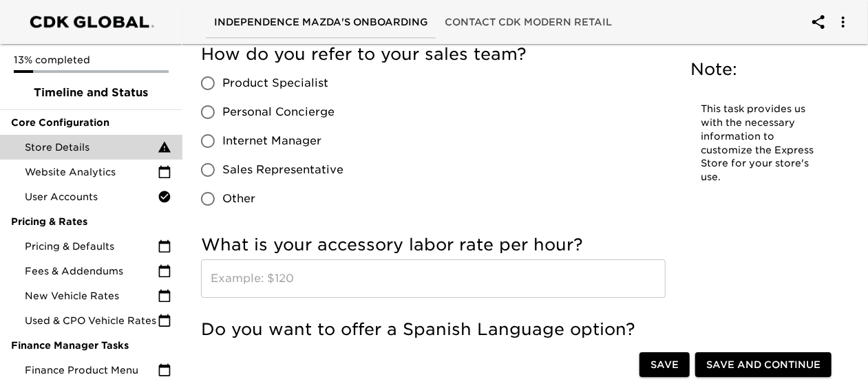
scroll to position [2344, 0]
click at [205, 167] on input "Sales Representative" at bounding box center [208, 169] width 29 height 29
radio input "true"
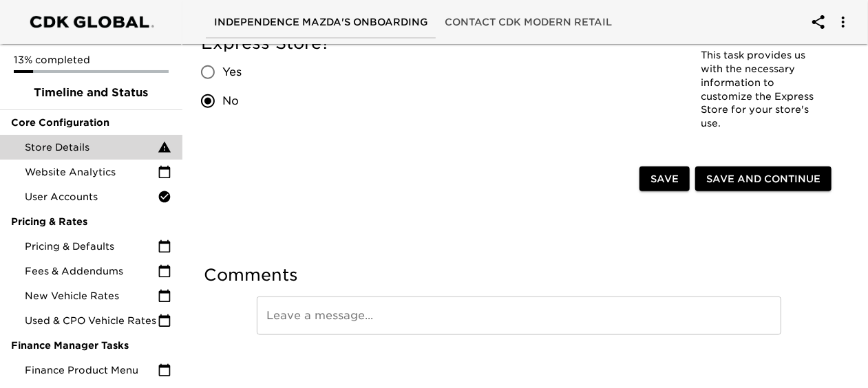
scroll to position [3248, 0]
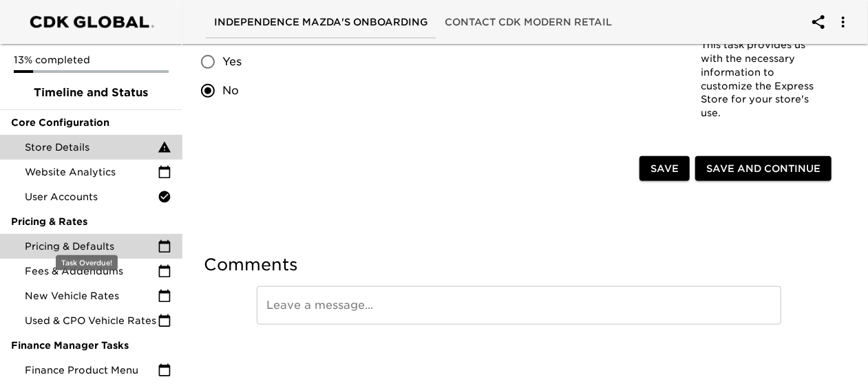
click at [88, 240] on span "Pricing & Defaults" at bounding box center [91, 247] width 133 height 14
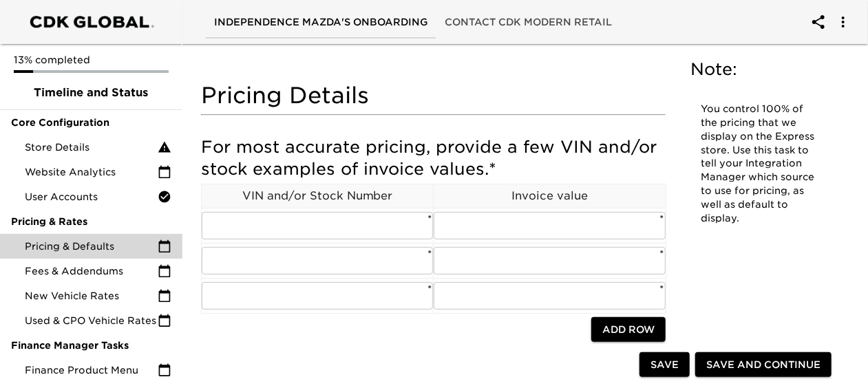
scroll to position [60, 0]
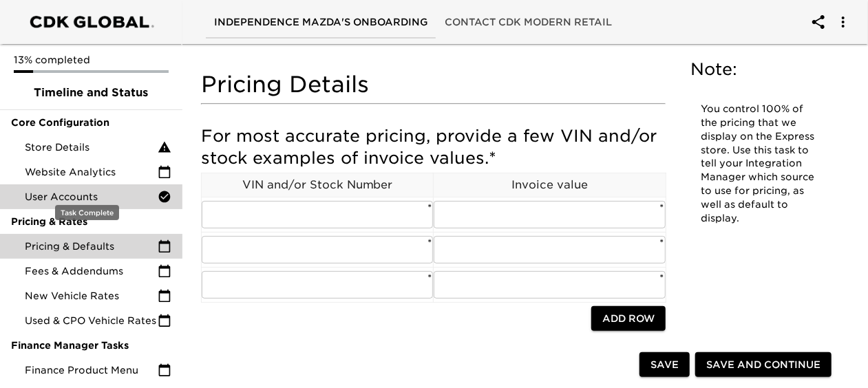
click at [62, 185] on div "User Accounts" at bounding box center [91, 197] width 182 height 25
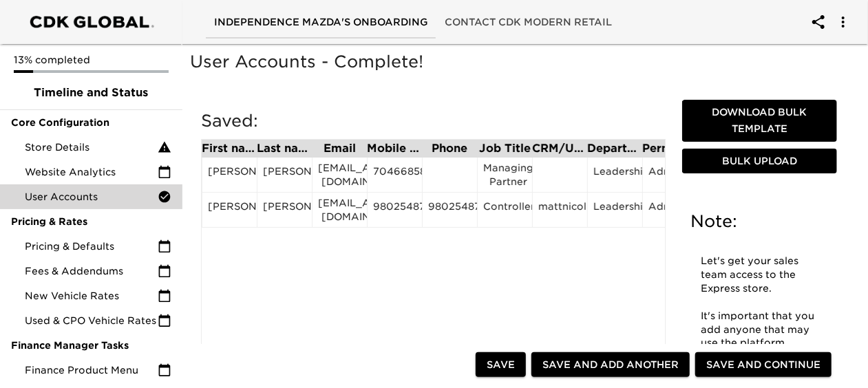
click at [603, 364] on span "Save and Add Another" at bounding box center [611, 365] width 136 height 17
radio input "false"
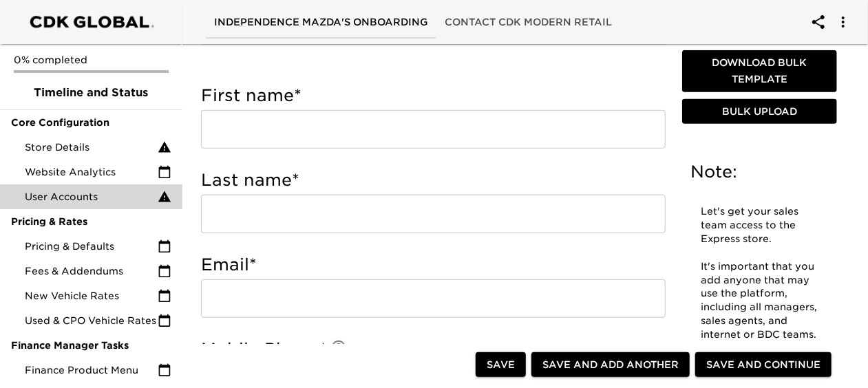
scroll to position [439, 0]
click at [409, 127] on input "text" at bounding box center [433, 128] width 465 height 39
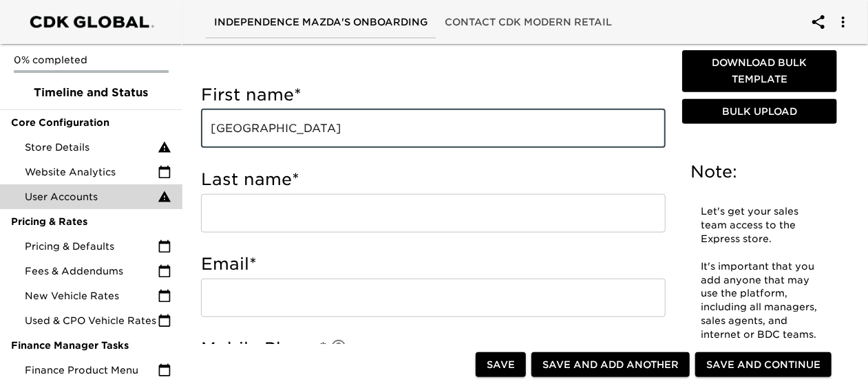
type input "[GEOGRAPHIC_DATA]"
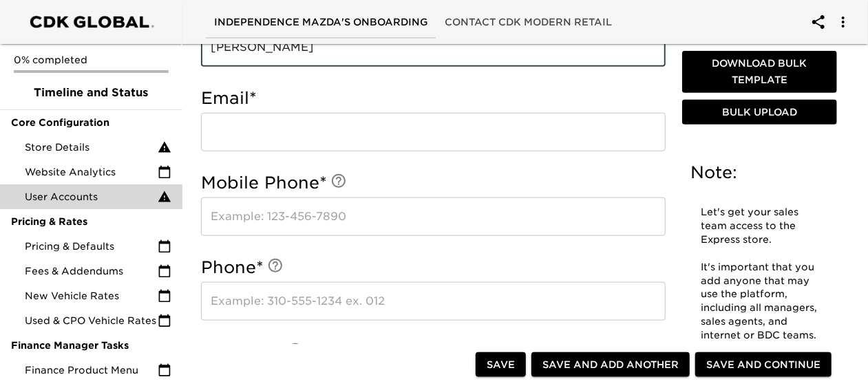
scroll to position [611, 0]
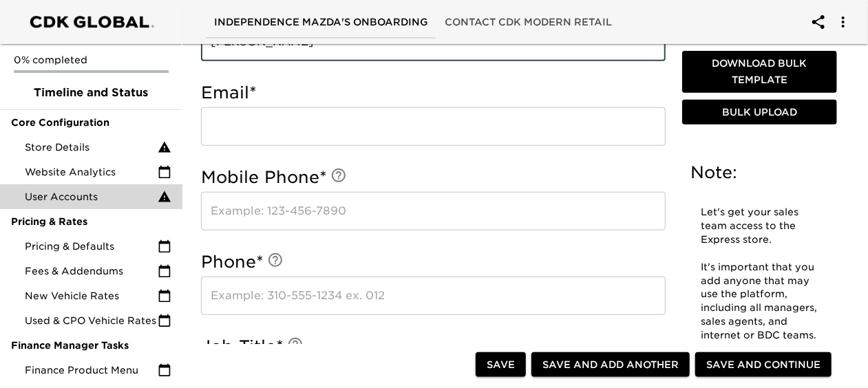
type input "[PERSON_NAME]"
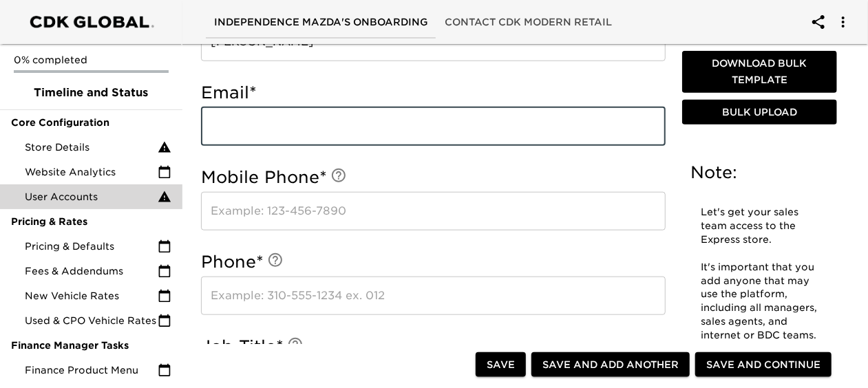
click at [409, 127] on input "email" at bounding box center [433, 126] width 465 height 39
type input "[EMAIL_ADDRESS][DOMAIN_NAME]"
click at [387, 207] on input "text" at bounding box center [433, 211] width 465 height 39
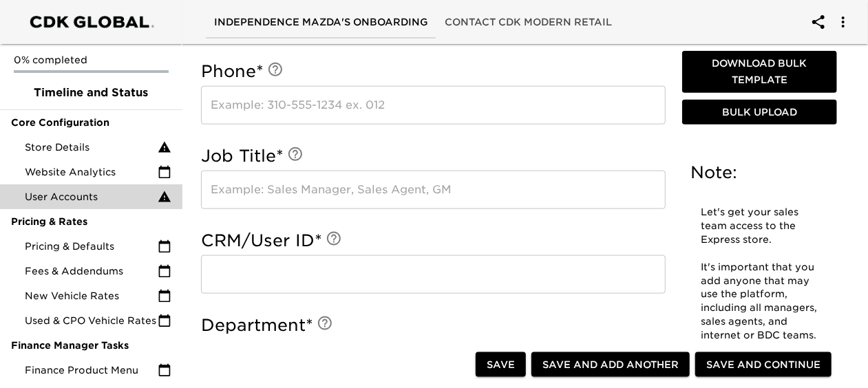
scroll to position [802, 0]
type input "8284035957"
click at [373, 182] on input "text" at bounding box center [433, 189] width 465 height 39
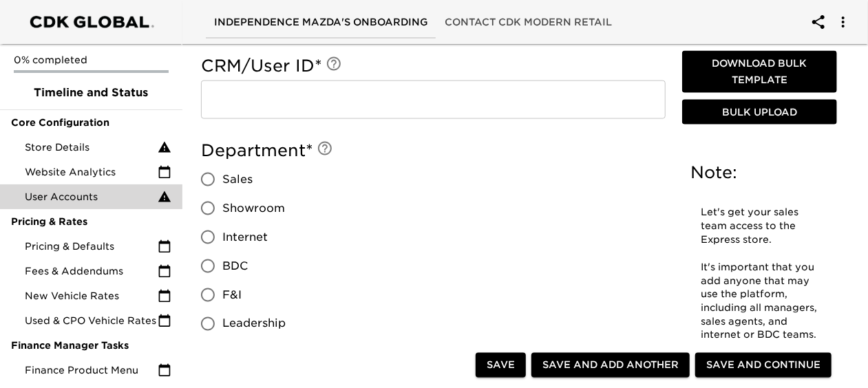
scroll to position [983, 0]
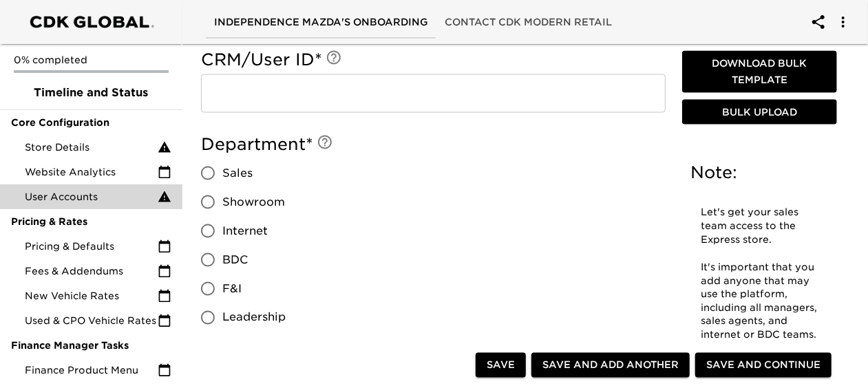
type input "Internet Director"
click at [210, 322] on input "Leadership" at bounding box center [208, 318] width 29 height 29
radio input "true"
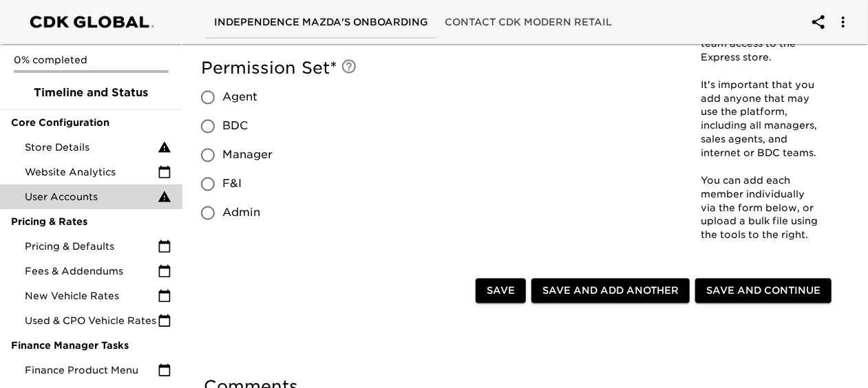
scroll to position [1280, 0]
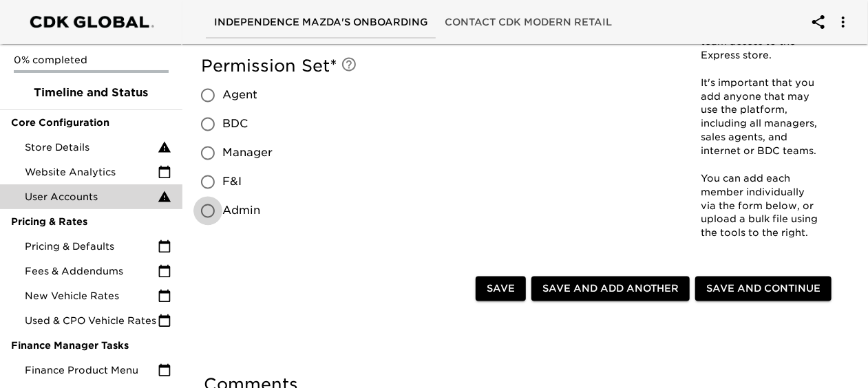
click at [205, 219] on input "Admin" at bounding box center [208, 211] width 29 height 29
radio input "true"
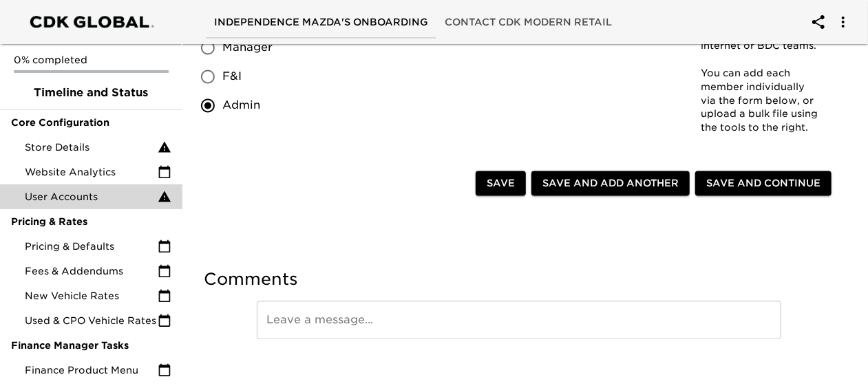
scroll to position [1402, 0]
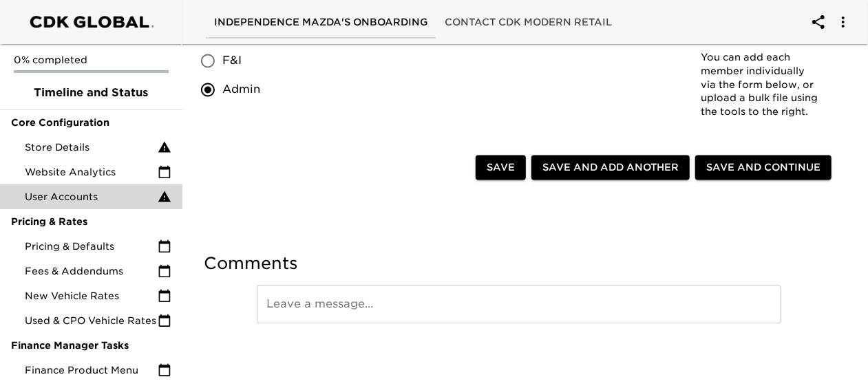
click at [609, 165] on span "Save and Add Another" at bounding box center [611, 167] width 136 height 17
radio input "false"
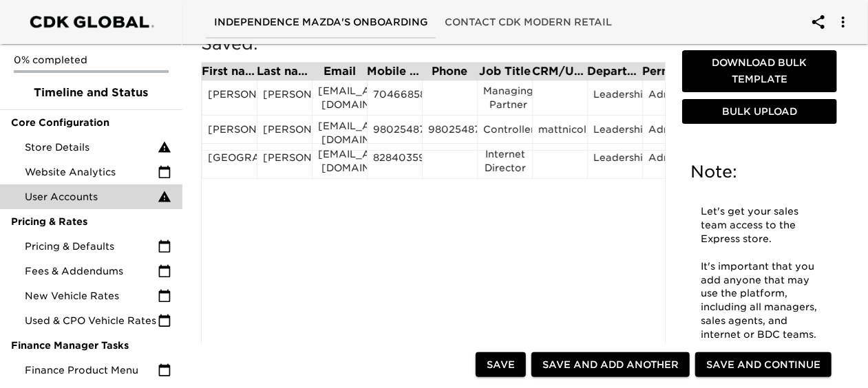
scroll to position [0, 0]
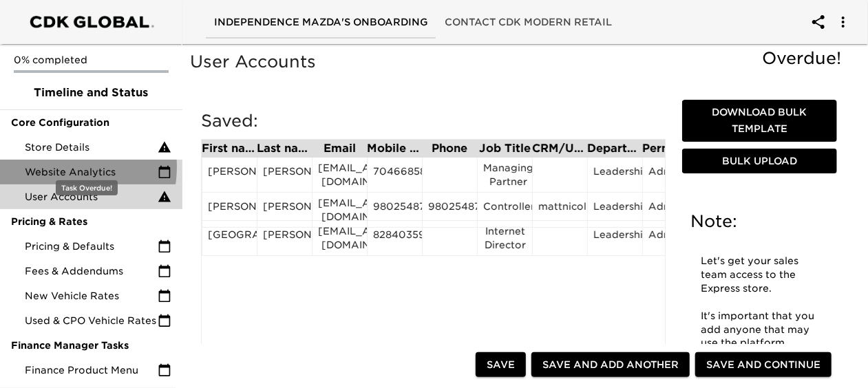
click at [45, 165] on span "Website Analytics" at bounding box center [91, 172] width 133 height 14
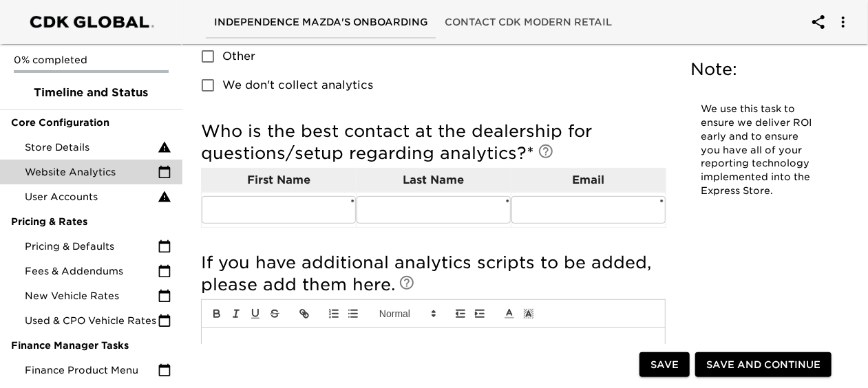
scroll to position [207, 0]
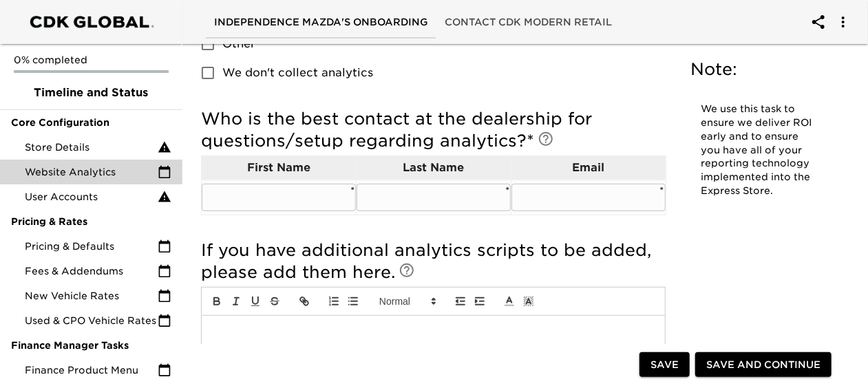
click at [325, 194] on input "text" at bounding box center [279, 198] width 154 height 28
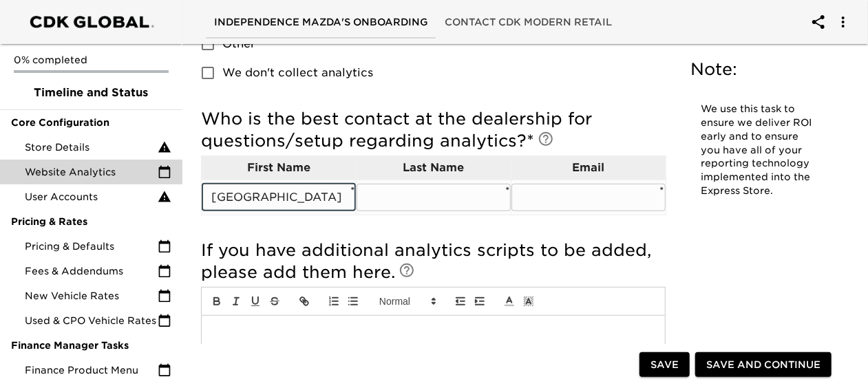
type input "[GEOGRAPHIC_DATA]"
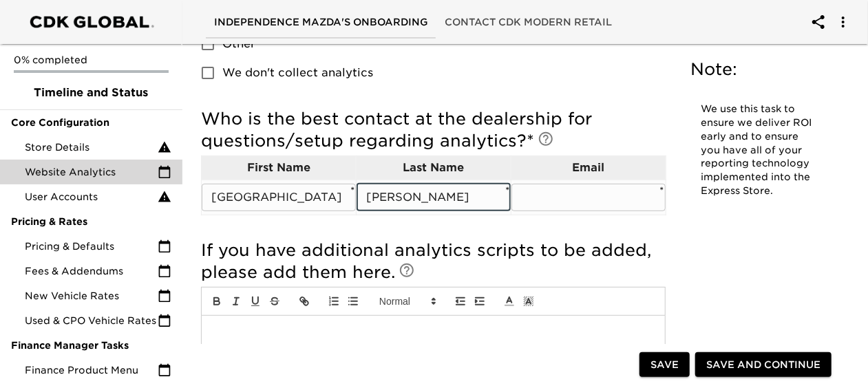
type input "[PERSON_NAME]"
click at [562, 197] on input "text" at bounding box center [589, 198] width 154 height 28
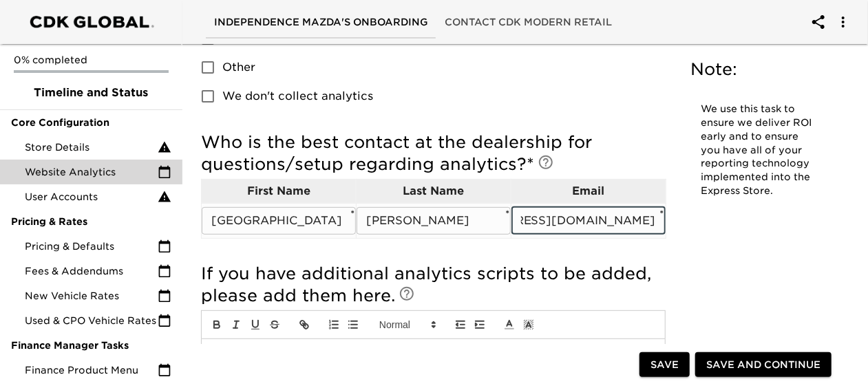
scroll to position [0, 97]
type input "[EMAIL_ADDRESS][DOMAIN_NAME]"
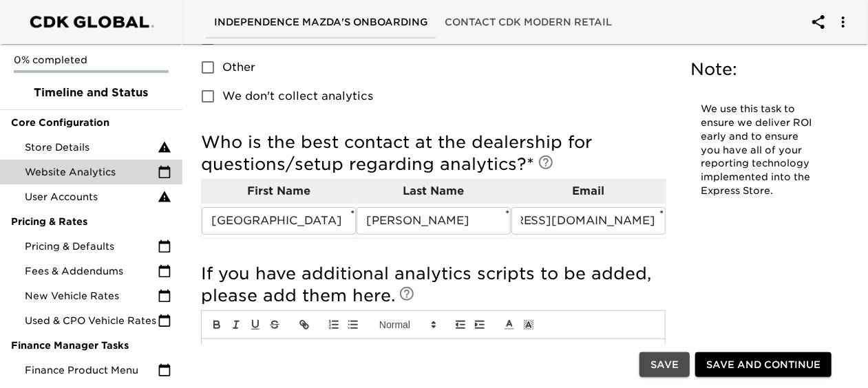
click at [663, 359] on span "Save" at bounding box center [665, 365] width 28 height 17
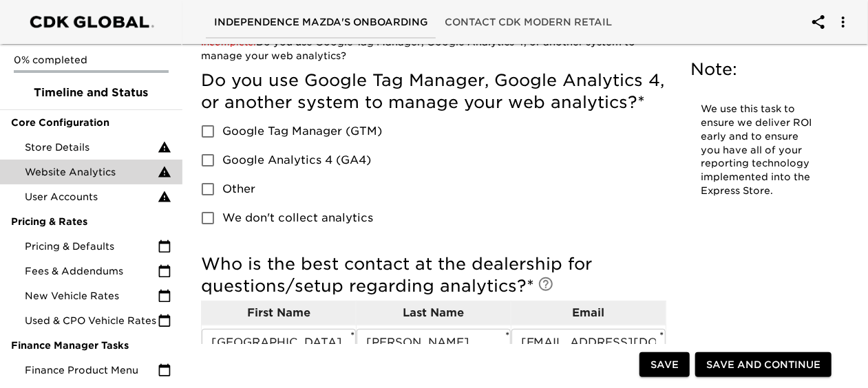
scroll to position [68, 0]
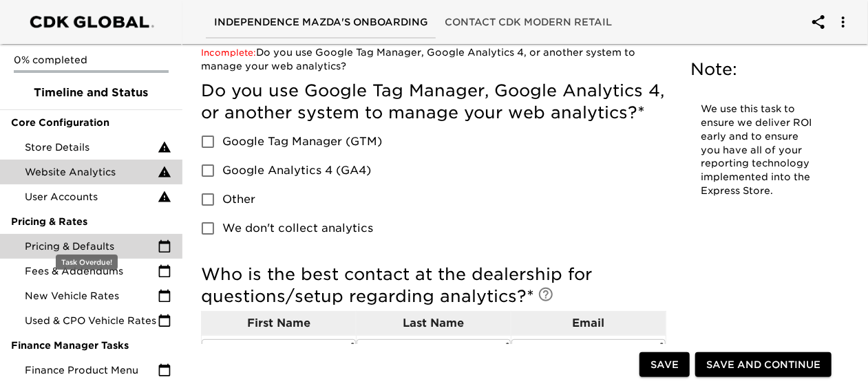
click at [109, 240] on span "Pricing & Defaults" at bounding box center [91, 247] width 133 height 14
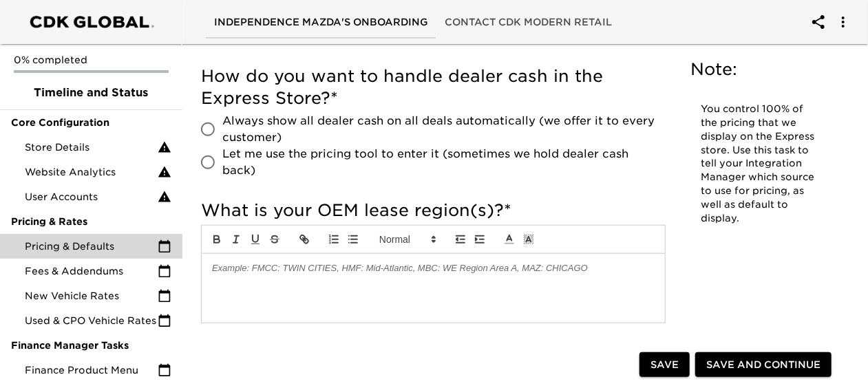
scroll to position [580, 0]
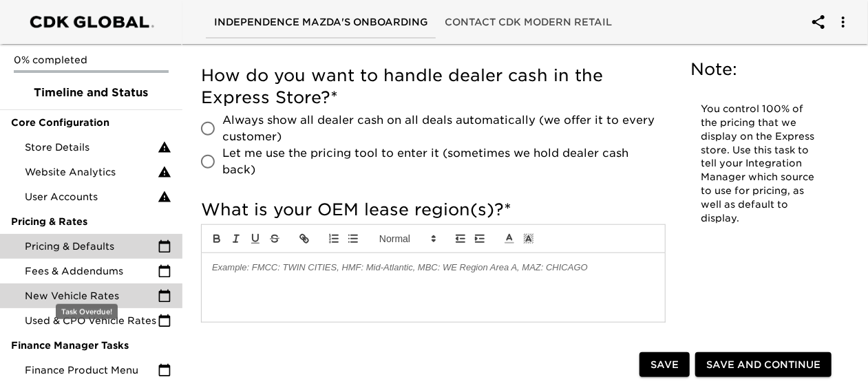
click at [45, 289] on span "New Vehicle Rates" at bounding box center [91, 296] width 133 height 14
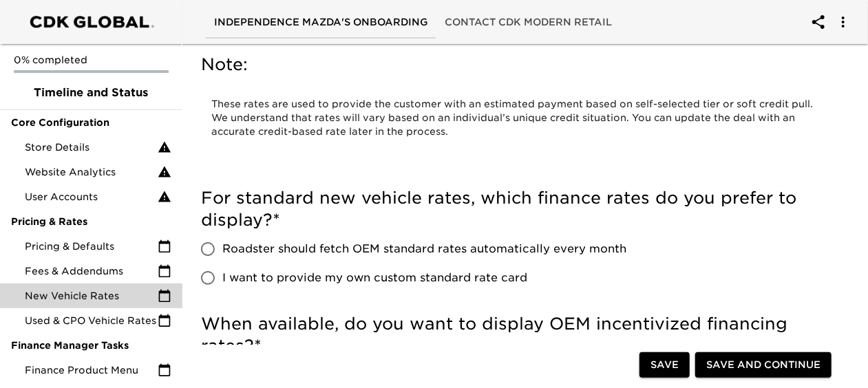
scroll to position [48, 0]
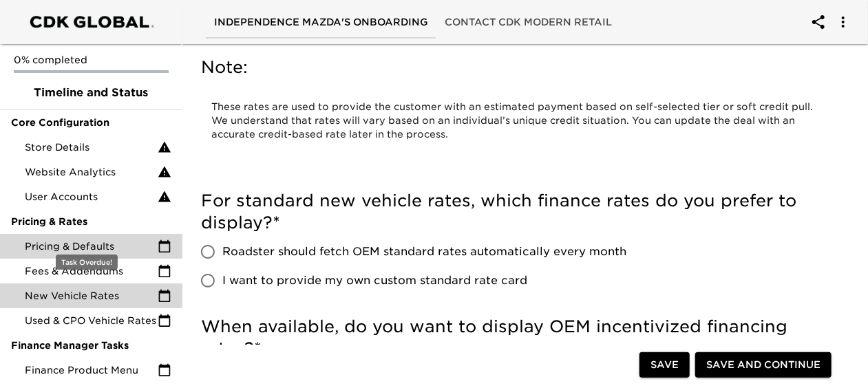
click at [66, 240] on span "Pricing & Defaults" at bounding box center [91, 247] width 133 height 14
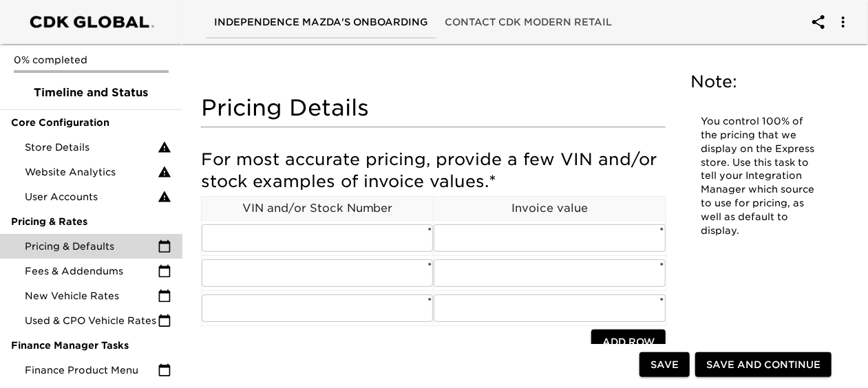
scroll to position [126, 0]
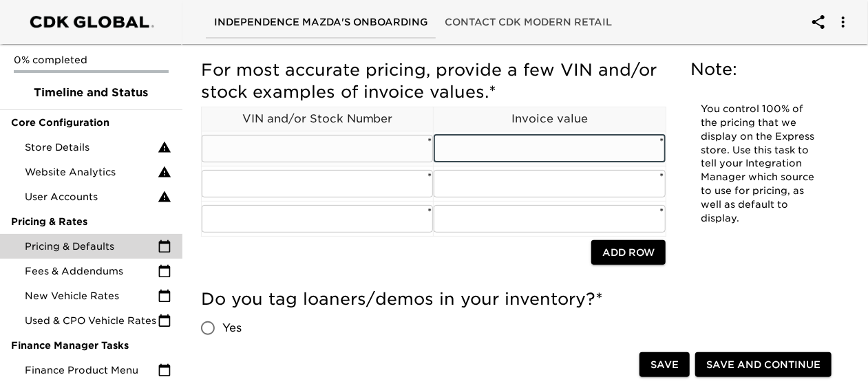
click at [561, 140] on input "text" at bounding box center [549, 149] width 231 height 28
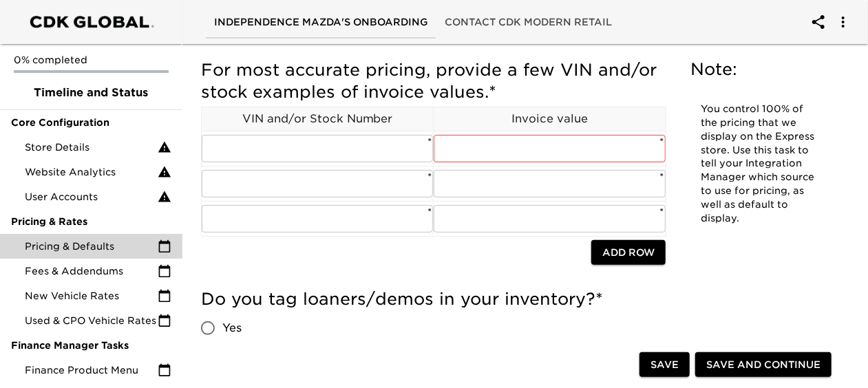
click at [417, 258] on div at bounding box center [396, 254] width 390 height 28
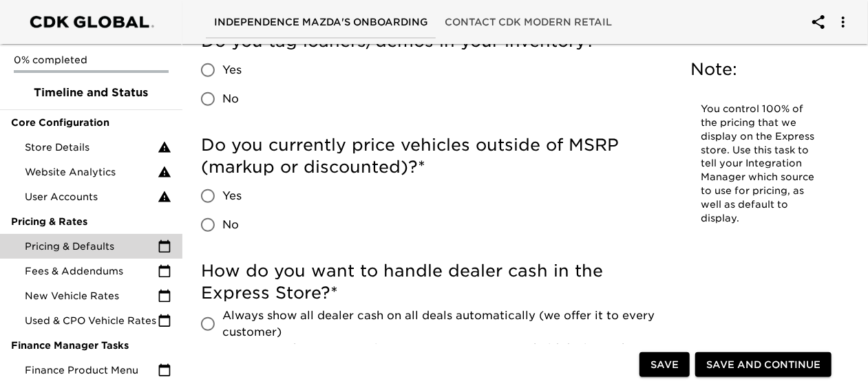
scroll to position [385, 0]
click at [209, 198] on input "Yes" at bounding box center [208, 195] width 29 height 29
radio input "true"
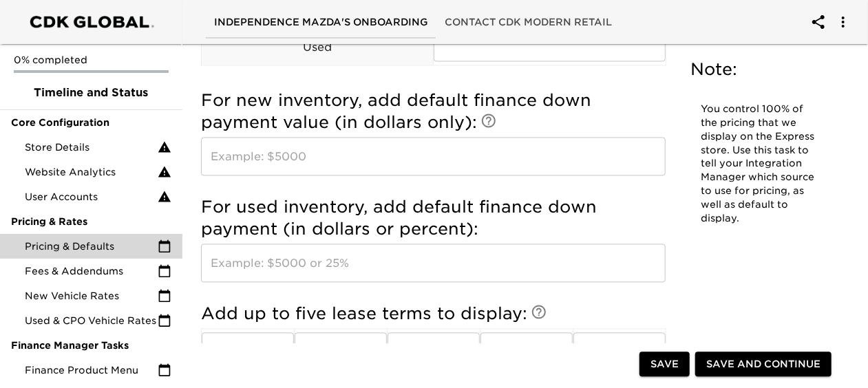
scroll to position [1313, 0]
drag, startPoint x: 441, startPoint y: 188, endPoint x: 822, endPoint y: 252, distance: 386.9
click at [822, 252] on div "Note: You control 100% of the pricing that we display on the Express store. Use…" at bounding box center [760, 149] width 166 height 209
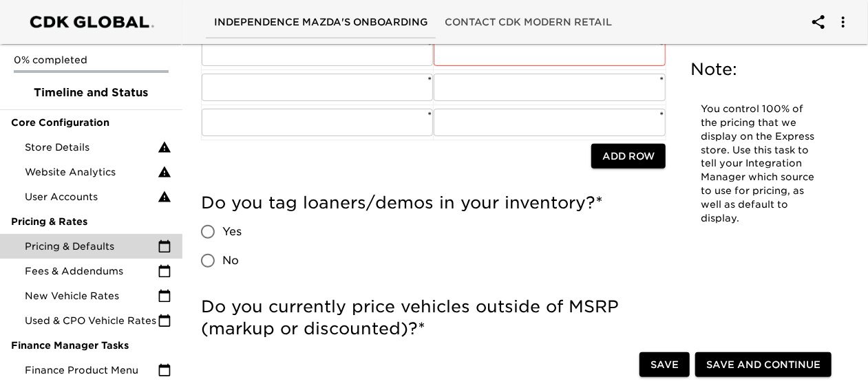
scroll to position [223, 0]
click at [208, 230] on input "Yes" at bounding box center [208, 231] width 29 height 29
radio input "true"
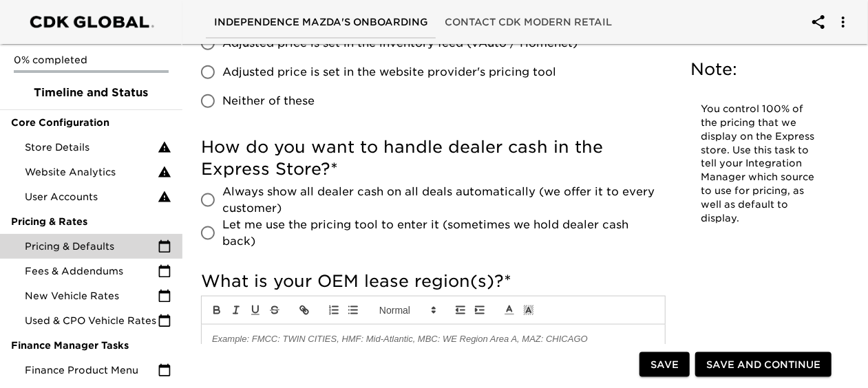
scroll to position [808, 0]
click at [209, 195] on input "Always show all dealer cash on all deals automatically (we offer it to every cu…" at bounding box center [208, 199] width 29 height 29
radio input "true"
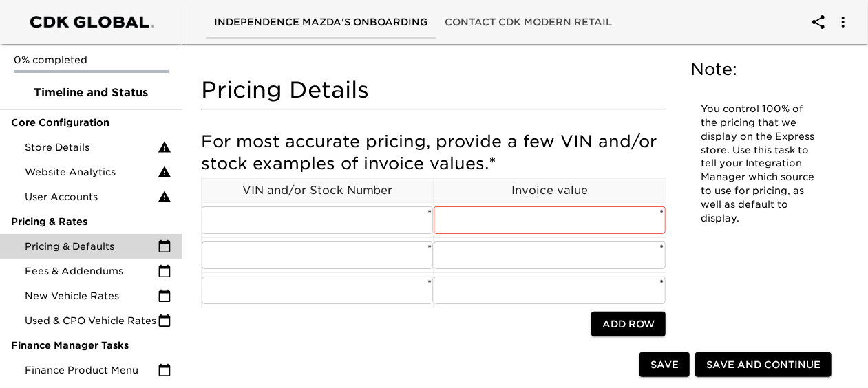
scroll to position [30, 0]
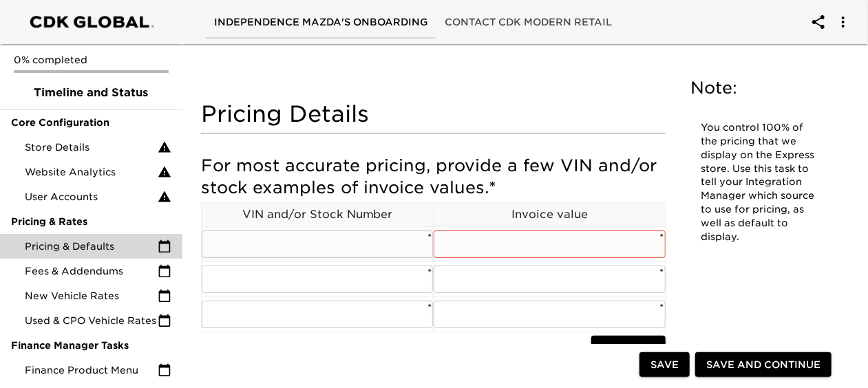
click at [302, 247] on input "text" at bounding box center [317, 245] width 231 height 28
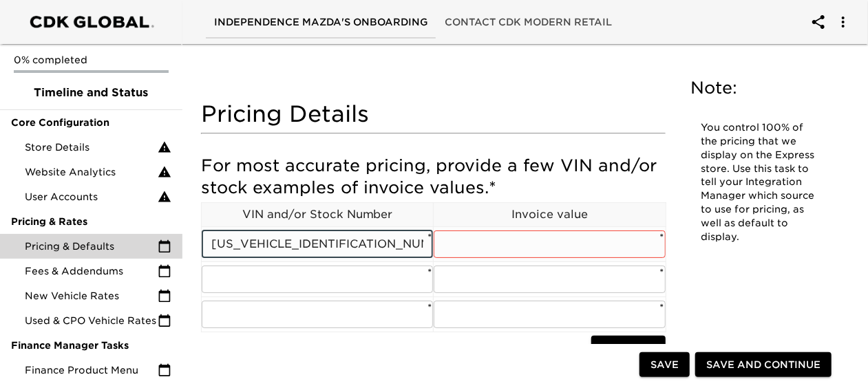
type input "[US_VEHICLE_IDENTIFICATION_NUMBER]"
click at [469, 242] on input "text" at bounding box center [549, 245] width 231 height 28
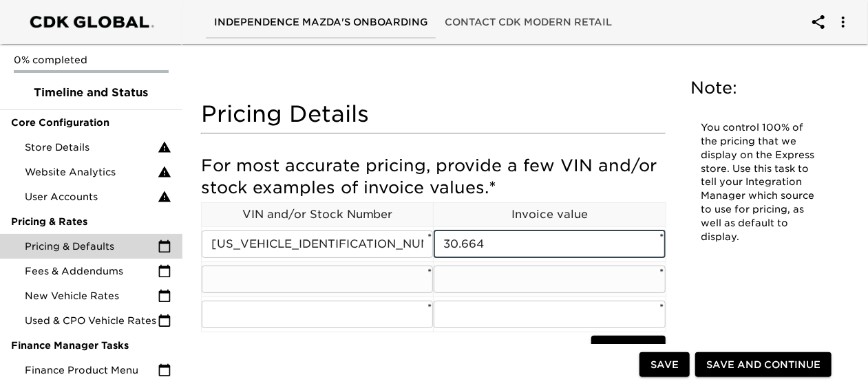
click at [478, 277] on input "text" at bounding box center [549, 280] width 231 height 28
click at [532, 238] on input "30.664" at bounding box center [549, 245] width 231 height 28
click at [463, 243] on input "30.664" at bounding box center [549, 245] width 231 height 28
type input "30,664"
click at [481, 286] on input "text" at bounding box center [549, 280] width 231 height 28
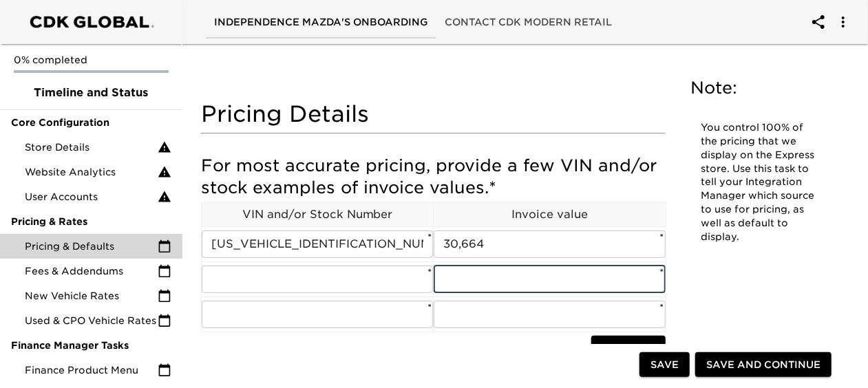
click at [292, 347] on div "Save Save and Continue" at bounding box center [519, 366] width 658 height 44
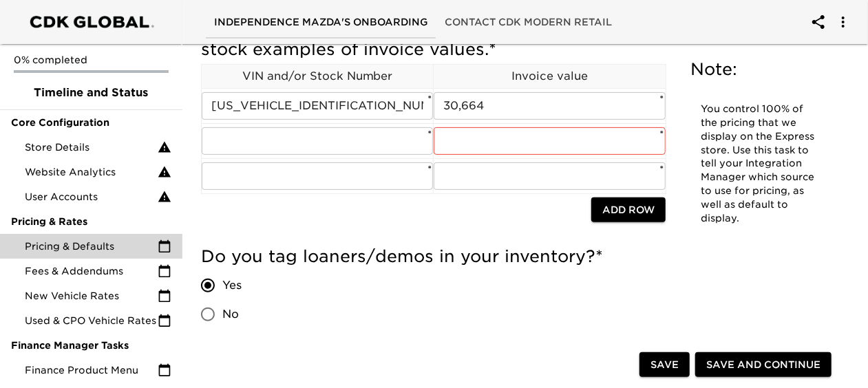
scroll to position [168, 0]
click at [342, 150] on input "text" at bounding box center [317, 142] width 231 height 28
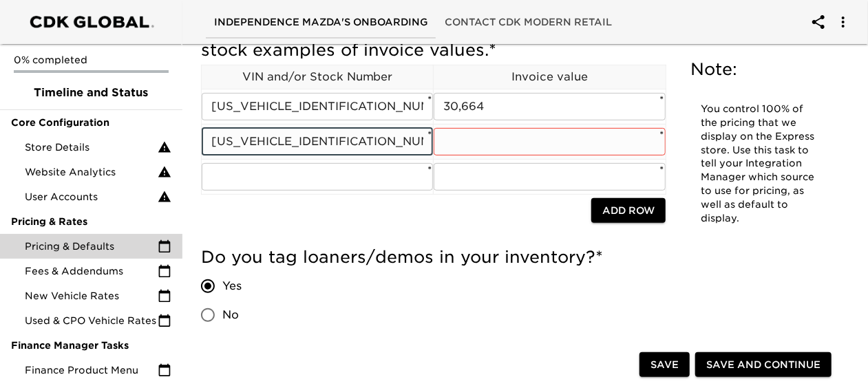
type input "[US_VEHICLE_IDENTIFICATION_NUMBER]"
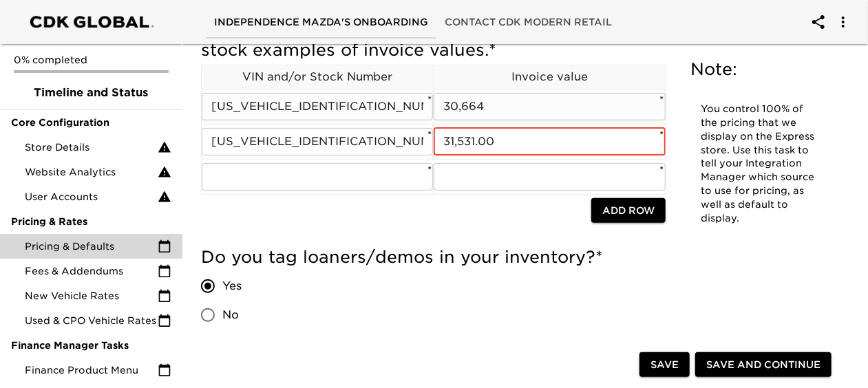
type input "31,531.00"
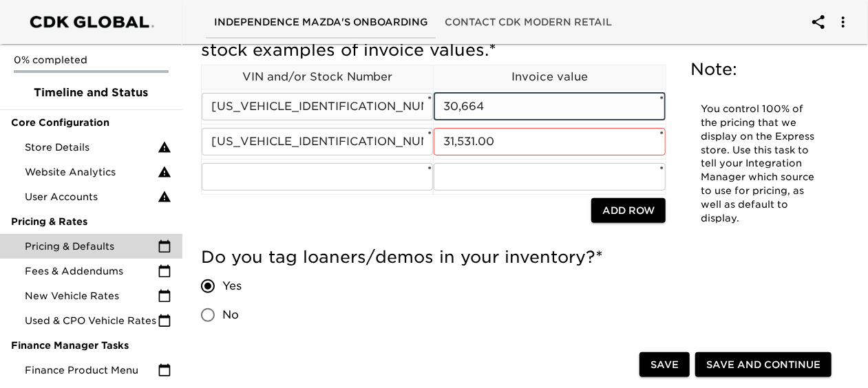
click at [504, 110] on input "30,664" at bounding box center [549, 107] width 231 height 28
type input "30,664.00"
click at [322, 175] on input "text" at bounding box center [317, 177] width 231 height 28
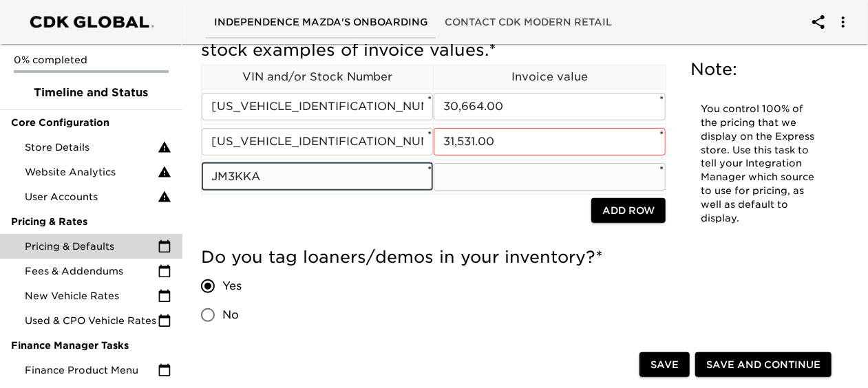
type input "JM3KKAH"
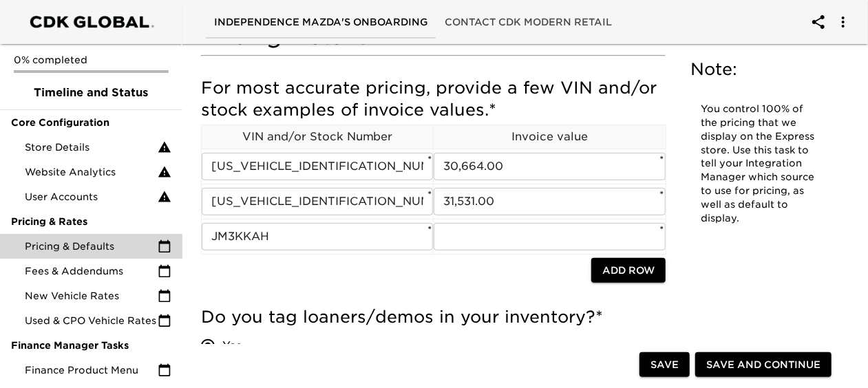
scroll to position [107, 0]
click at [295, 239] on input "JM3KKAH" at bounding box center [317, 238] width 231 height 28
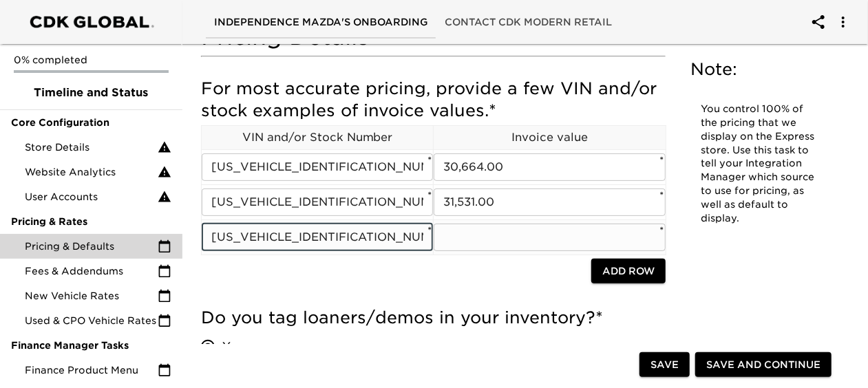
type input "[US_VEHICLE_IDENTIFICATION_NUMBER]"
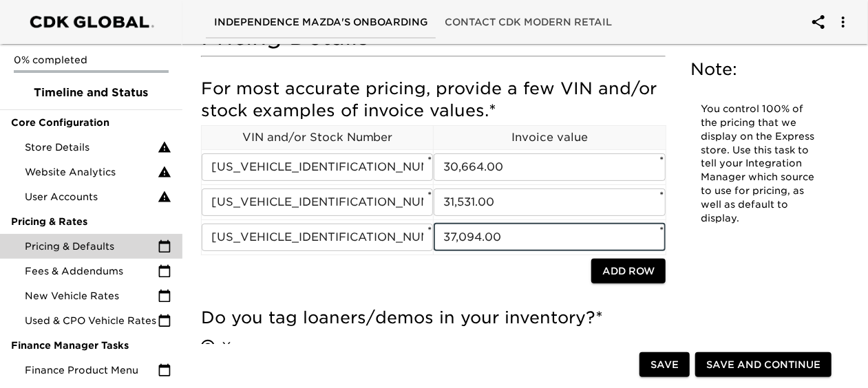
type input "37,094.00"
click at [673, 364] on span "Save" at bounding box center [665, 365] width 28 height 17
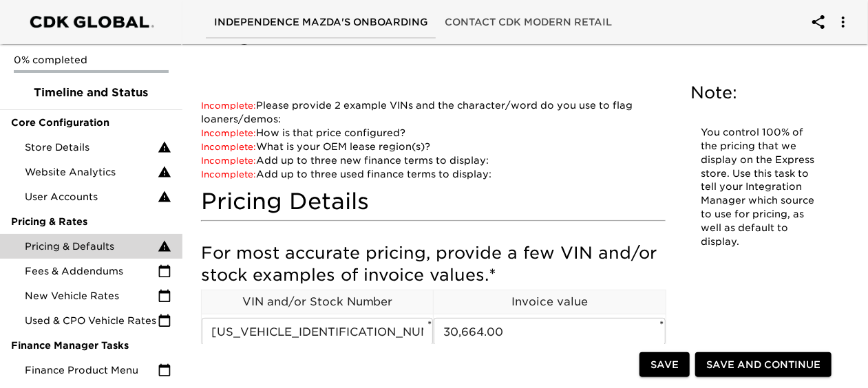
scroll to position [17, 0]
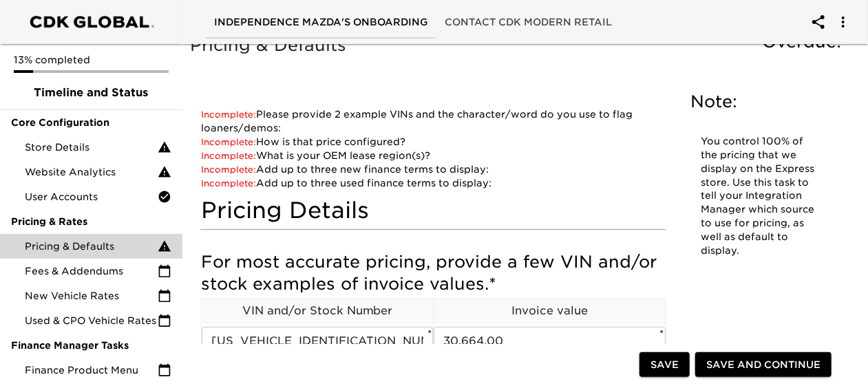
click at [661, 366] on span "Save" at bounding box center [665, 365] width 28 height 17
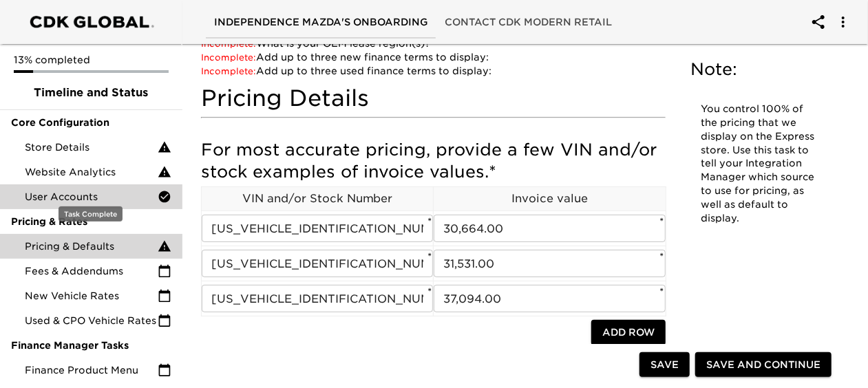
scroll to position [129, 0]
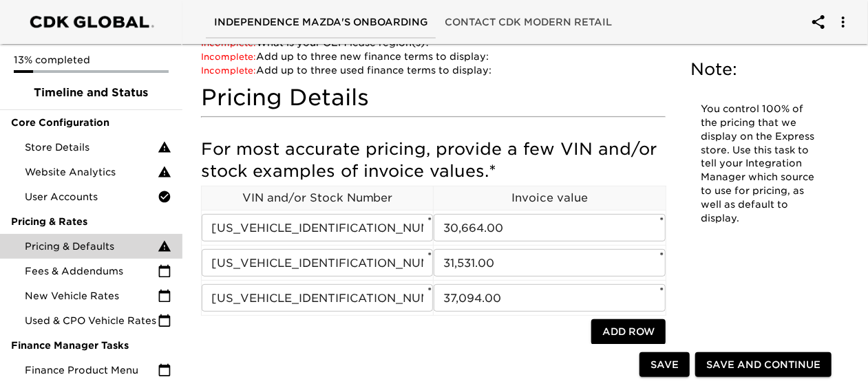
radio input "true"
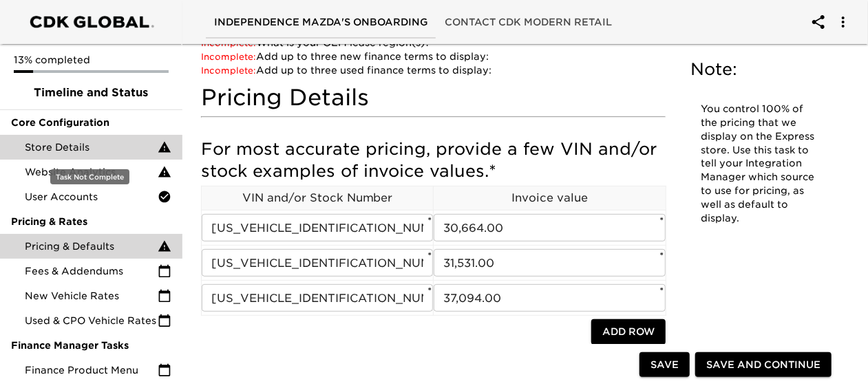
click at [45, 145] on span "Store Details" at bounding box center [91, 147] width 133 height 14
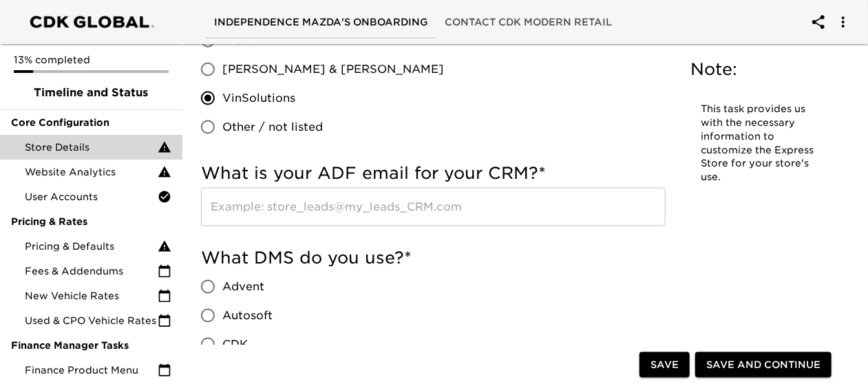
scroll to position [912, 0]
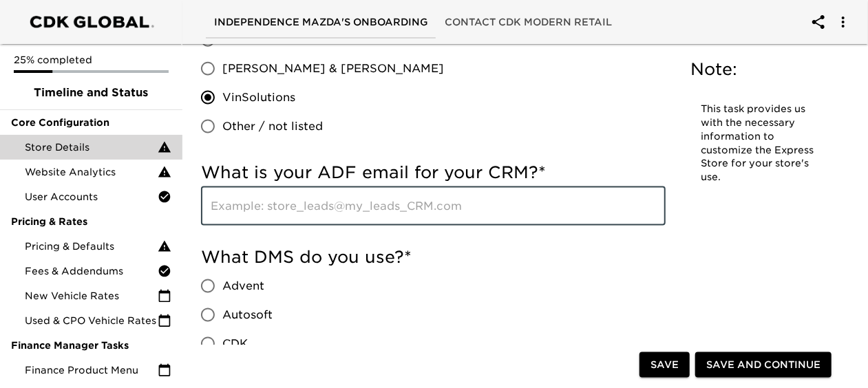
click at [328, 211] on input "text" at bounding box center [433, 206] width 465 height 39
type input "L"
type input "[EMAIL_ADDRESS][DOMAIN_NAME]"
click at [505, 252] on h5 "What DMS do you use? *" at bounding box center [433, 258] width 465 height 22
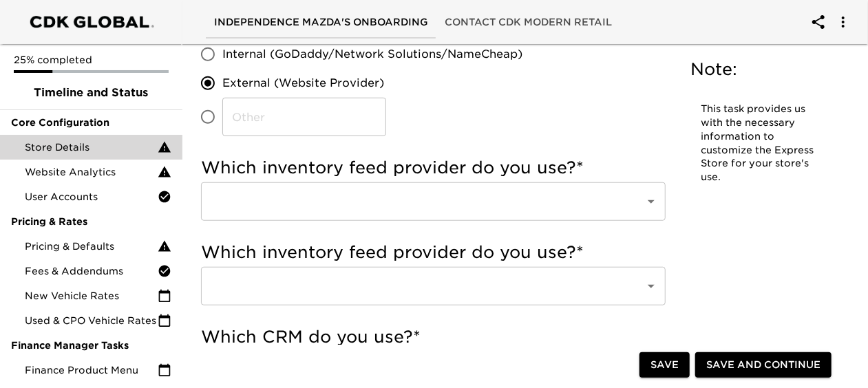
scroll to position [467, 0]
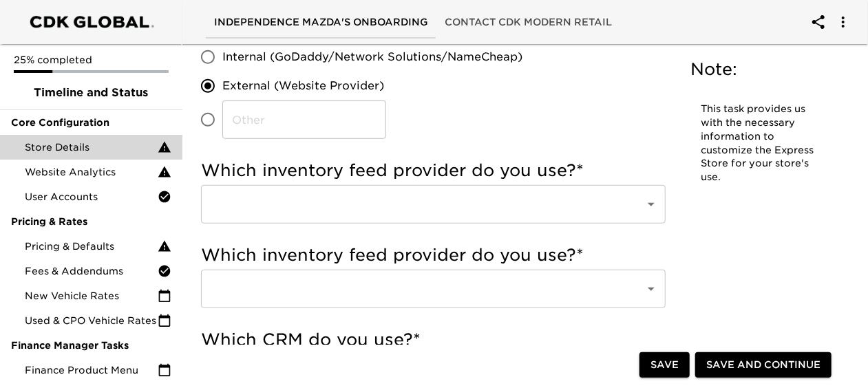
click at [477, 217] on input "text" at bounding box center [414, 204] width 414 height 26
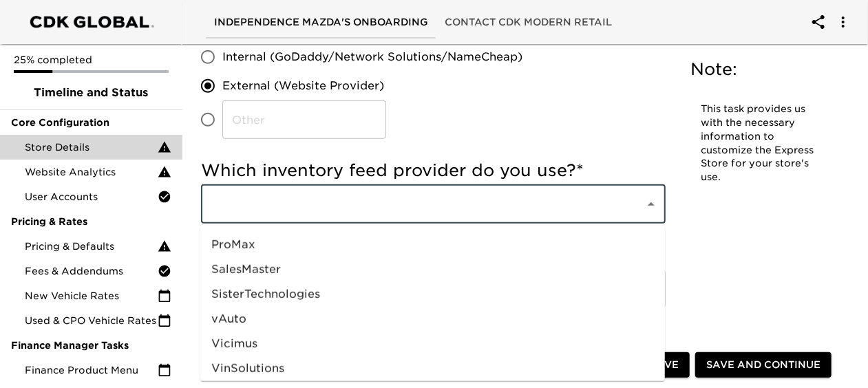
scroll to position [771, 0]
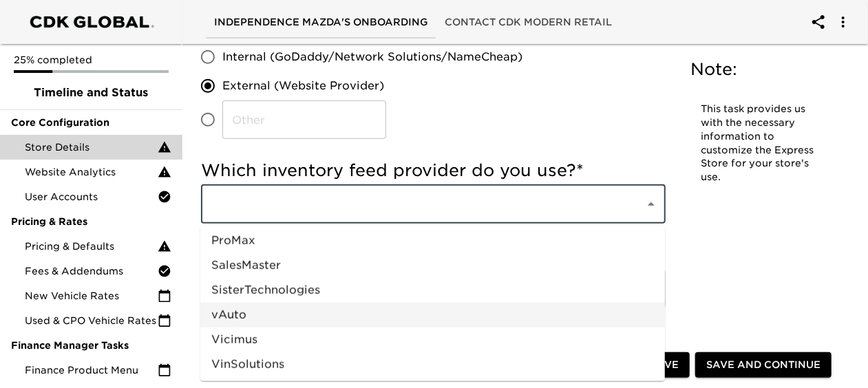
click at [293, 322] on li "vAuto" at bounding box center [432, 315] width 465 height 25
type input "vAuto"
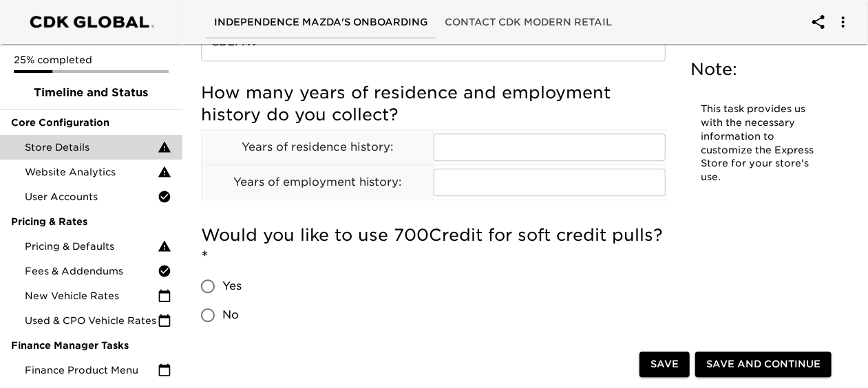
scroll to position [1682, 0]
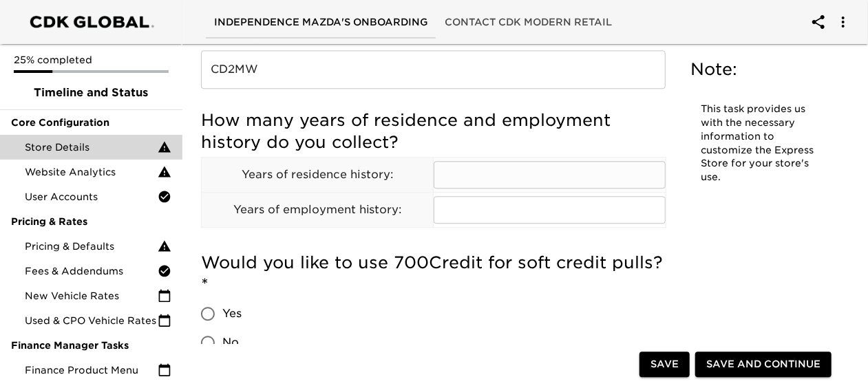
click at [448, 178] on input "text" at bounding box center [549, 175] width 231 height 28
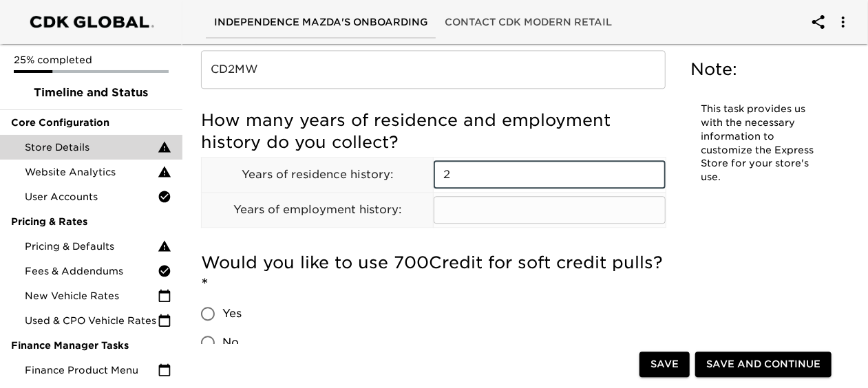
type input "2"
click at [458, 209] on input "text" at bounding box center [549, 210] width 231 height 28
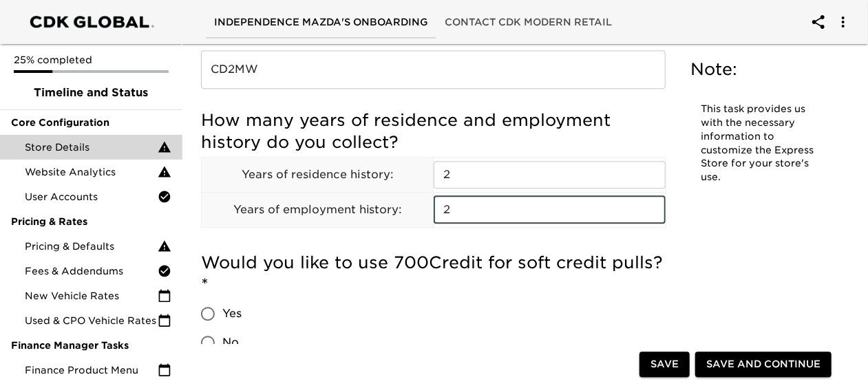
type input "2"
click at [749, 241] on div "Store Details Overdue! Note: This task provides us with the necessary informati…" at bounding box center [519, 8] width 664 height 3284
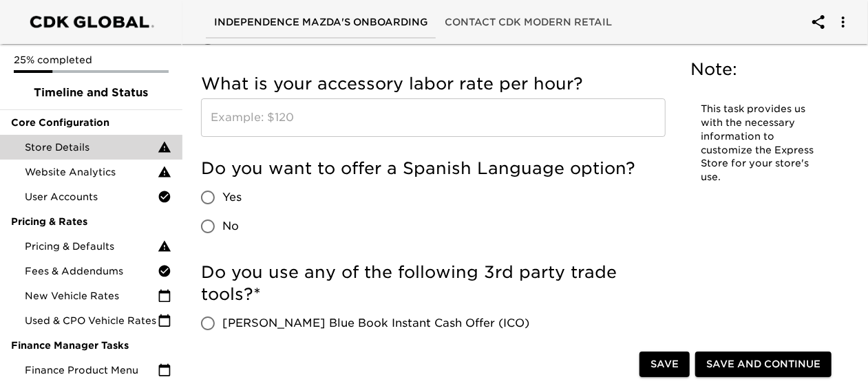
scroll to position [2442, 0]
click at [664, 358] on span "Save" at bounding box center [665, 365] width 28 height 17
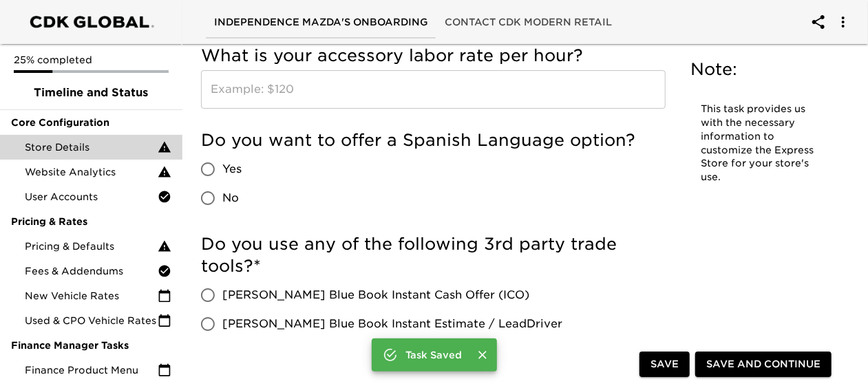
scroll to position [2414, 0]
